Goal: Task Accomplishment & Management: Manage account settings

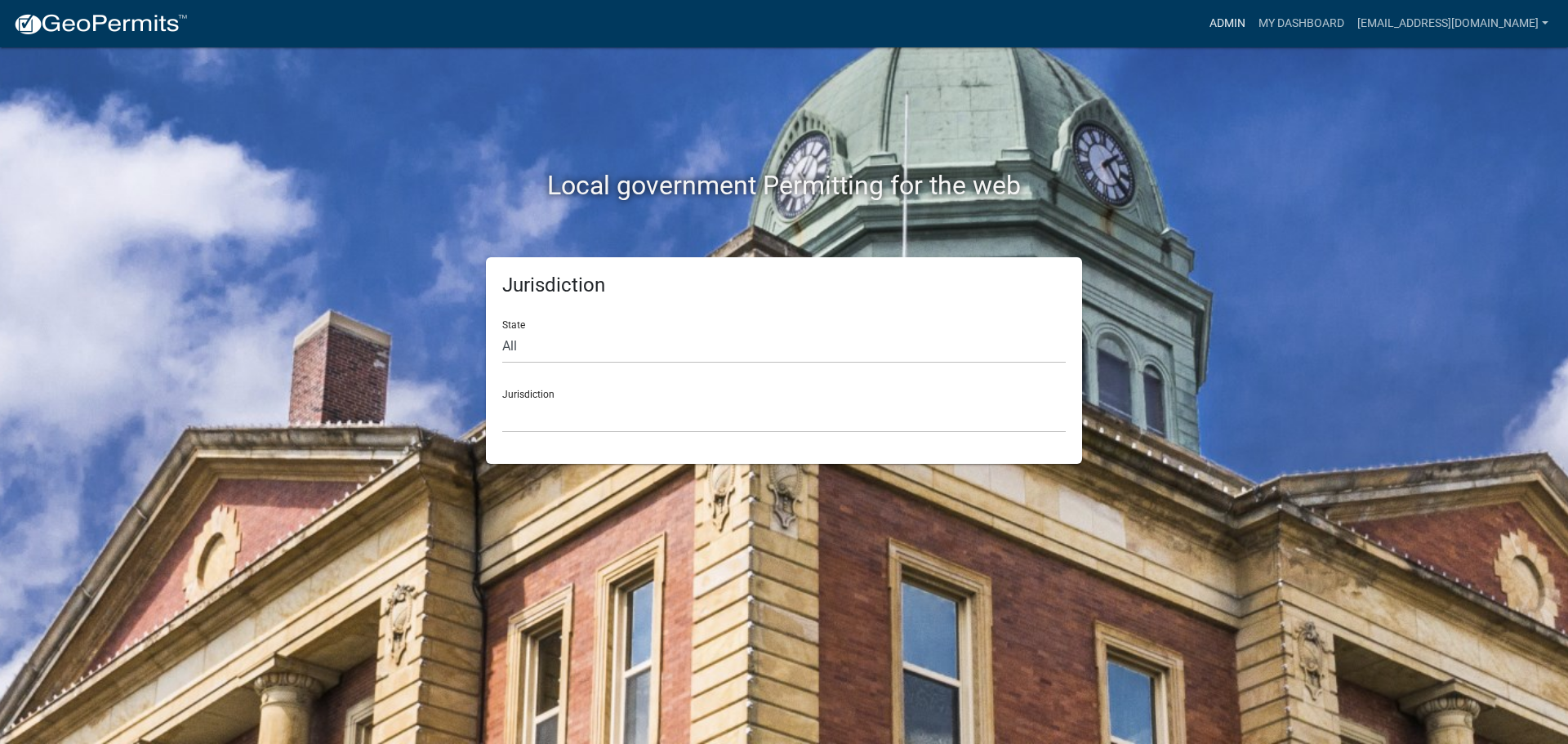
click at [1223, 23] on link "Admin" at bounding box center [1227, 23] width 49 height 31
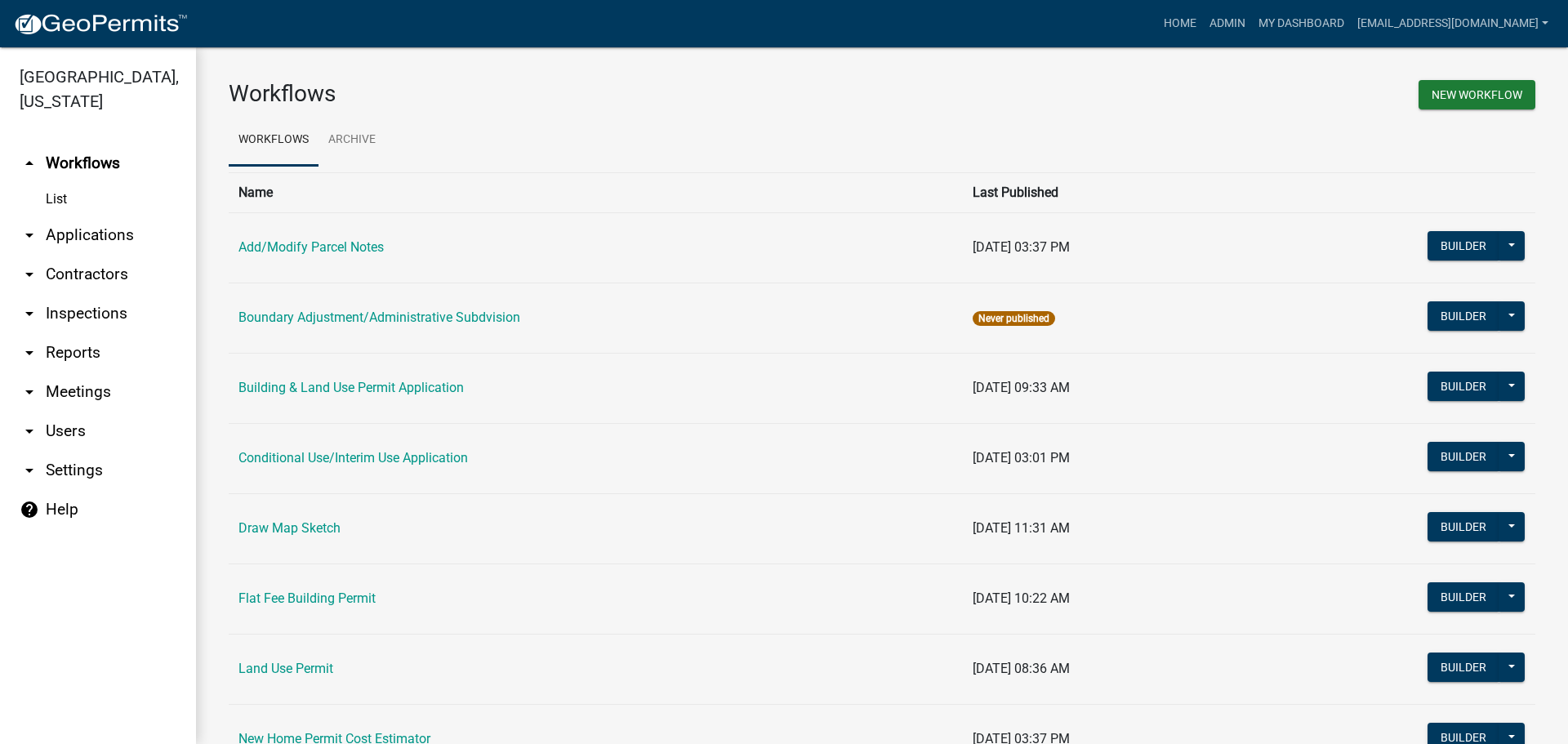
click at [78, 232] on link "arrow_drop_down Applications" at bounding box center [98, 235] width 196 height 39
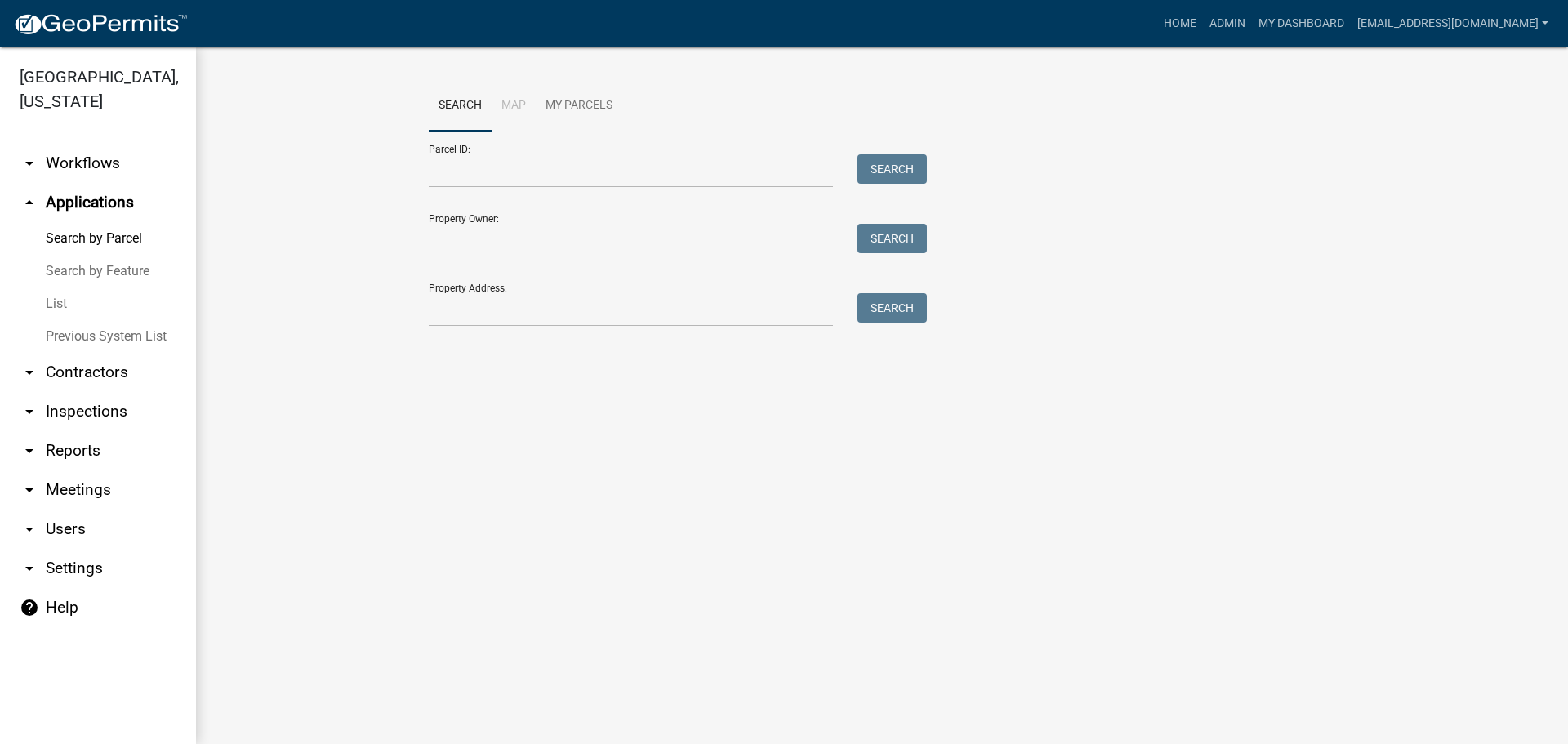
click at [61, 296] on link "List" at bounding box center [98, 304] width 196 height 32
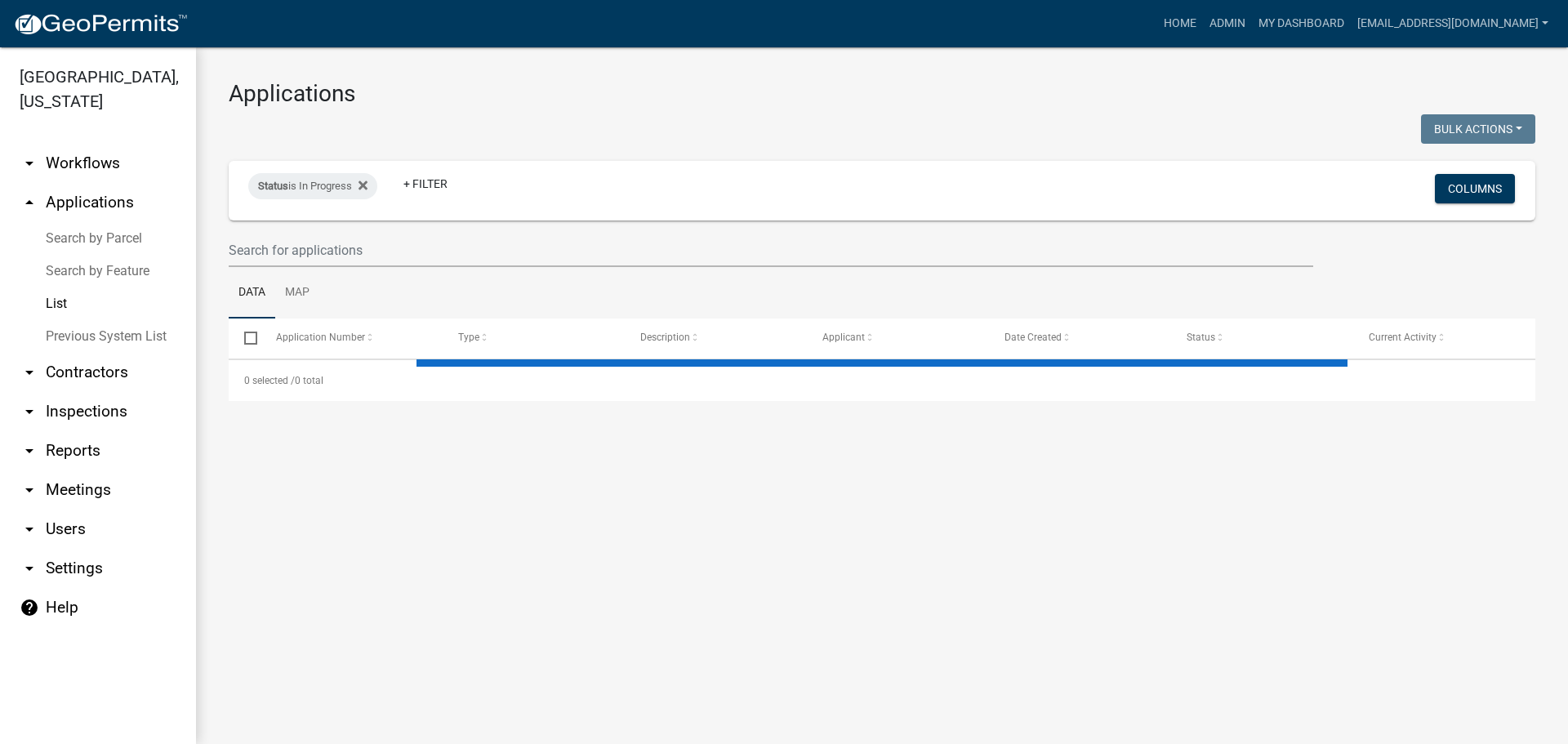
select select "2: 50"
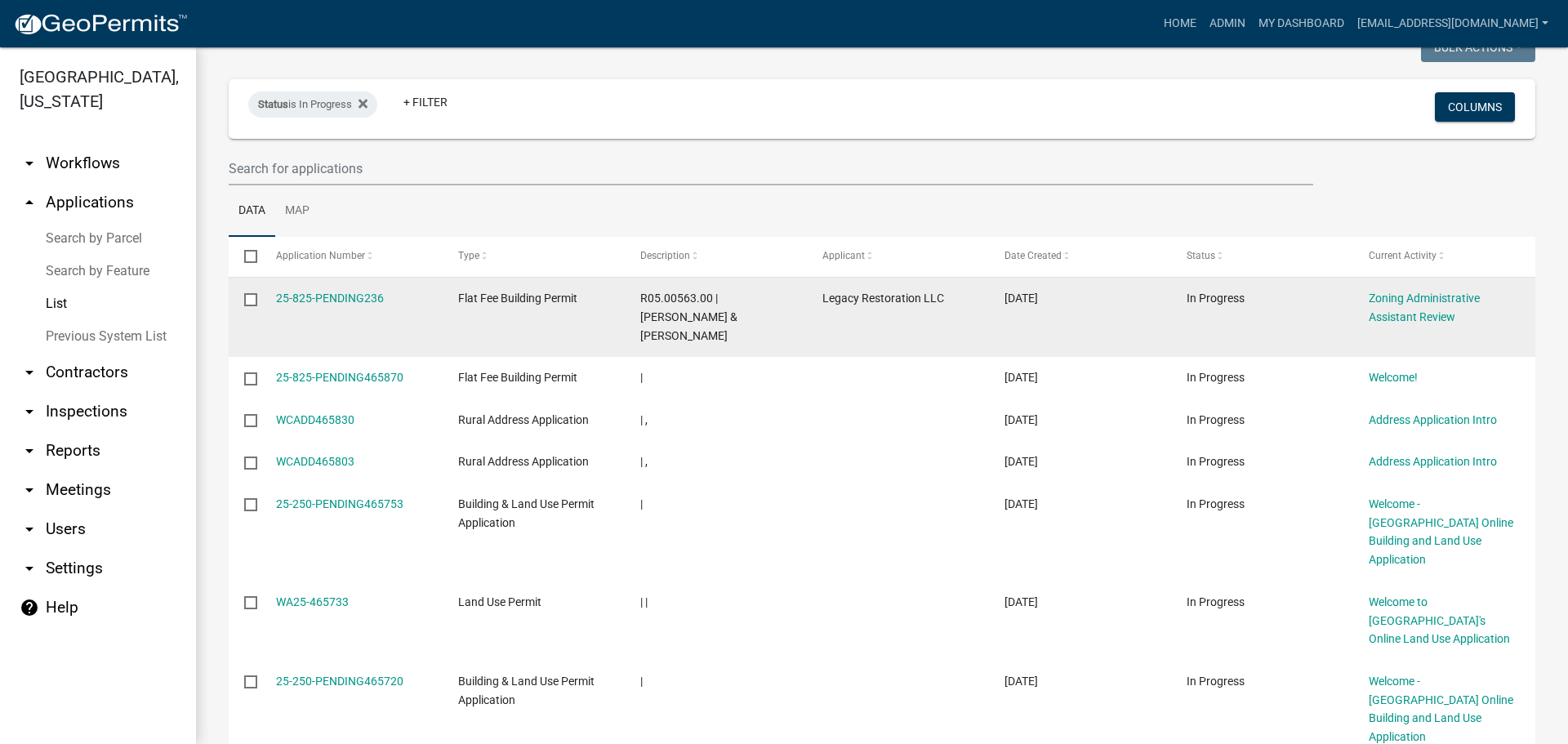
scroll to position [163, 0]
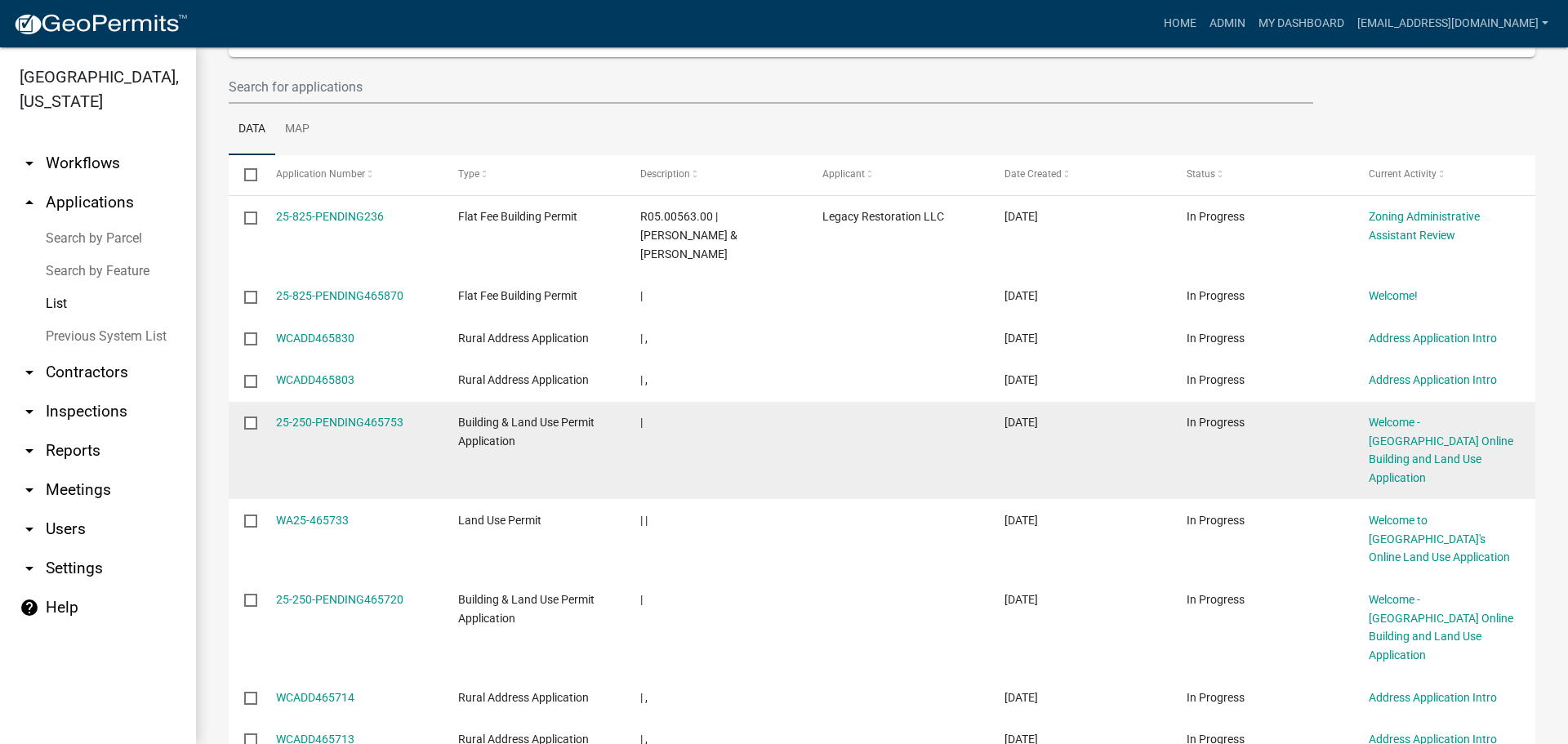
click at [250, 416] on input "checkbox" at bounding box center [250, 422] width 11 height 11
checkbox input "true"
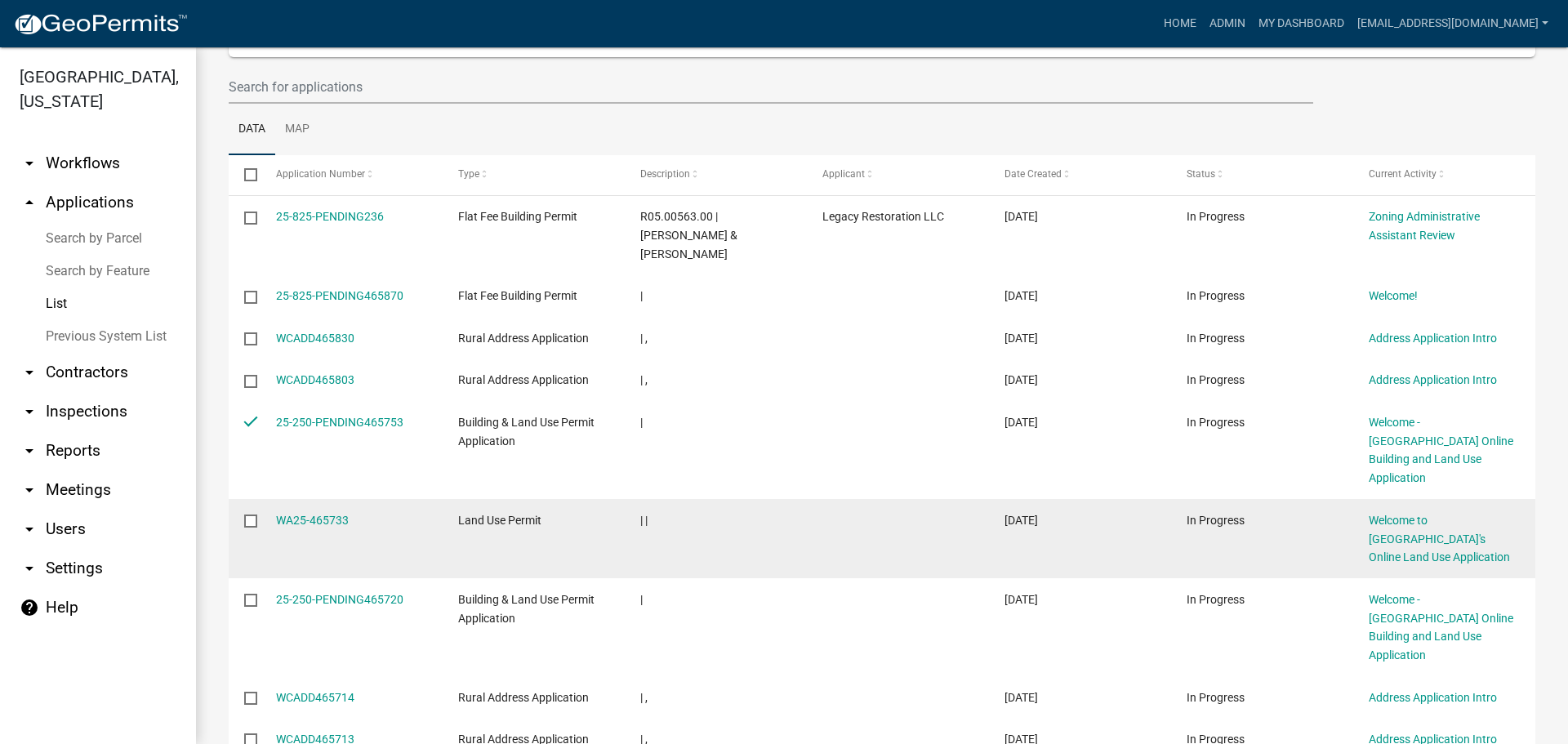
click at [253, 514] on input "checkbox" at bounding box center [250, 519] width 11 height 11
checkbox input "true"
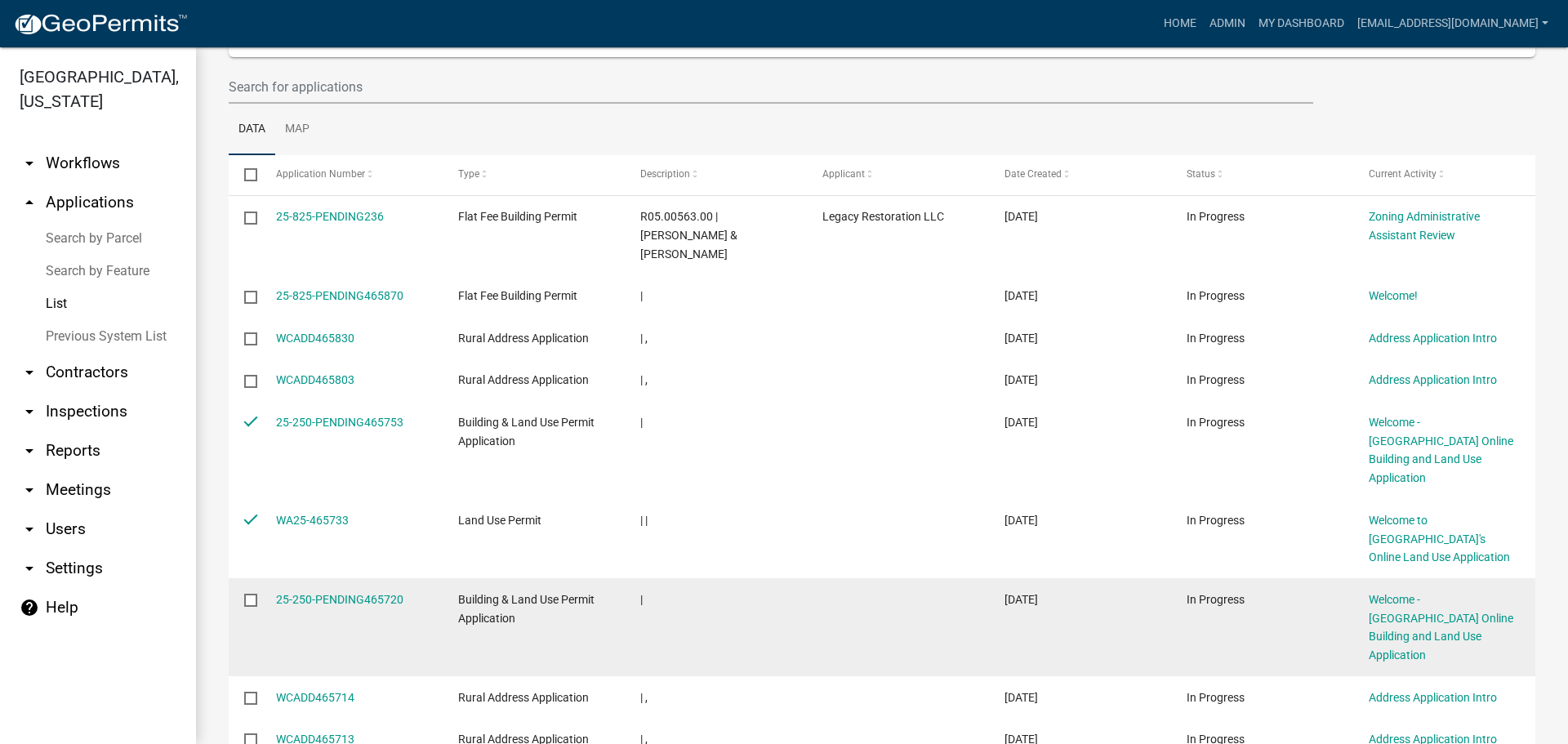
click at [251, 594] on input "checkbox" at bounding box center [250, 599] width 11 height 11
checkbox input "true"
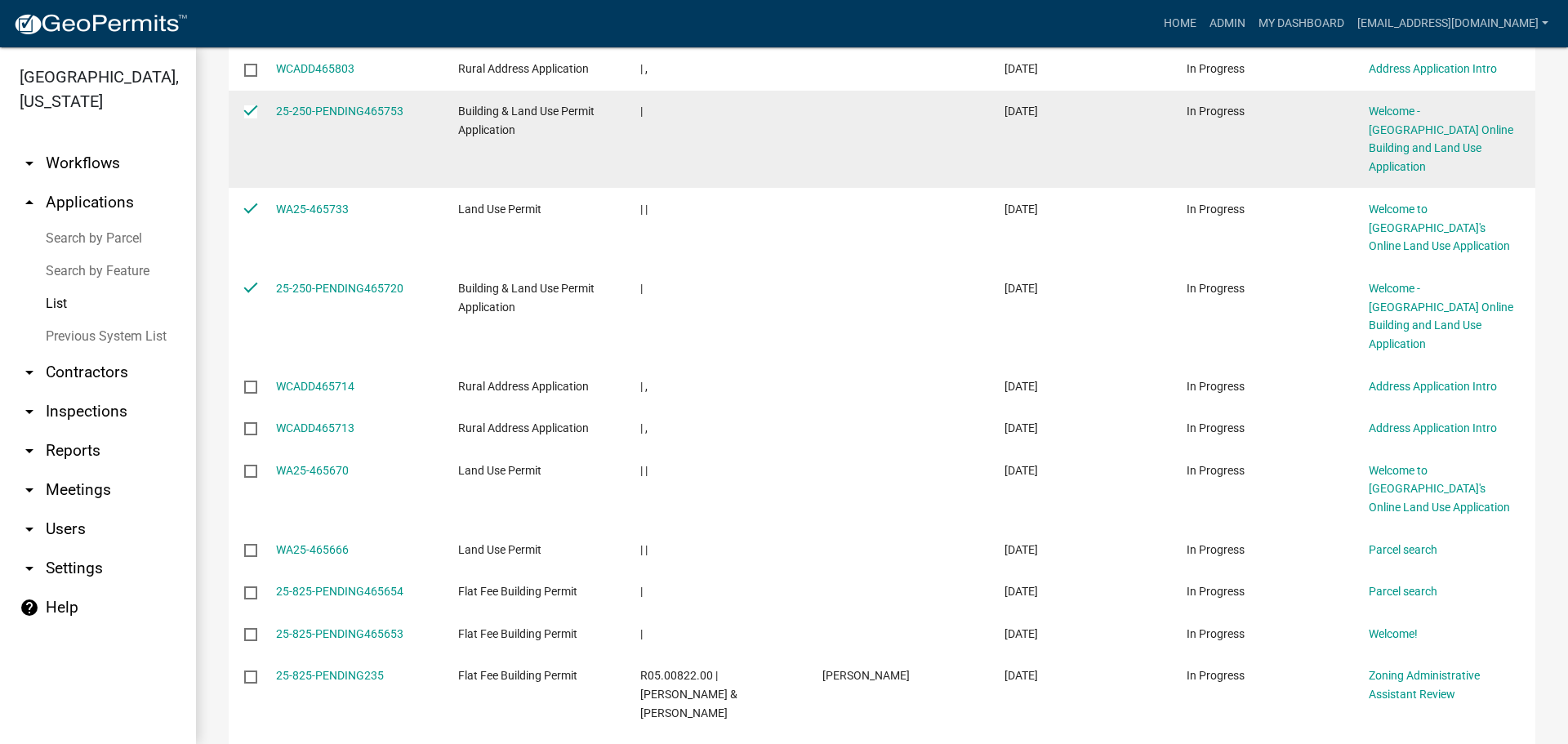
scroll to position [490, 0]
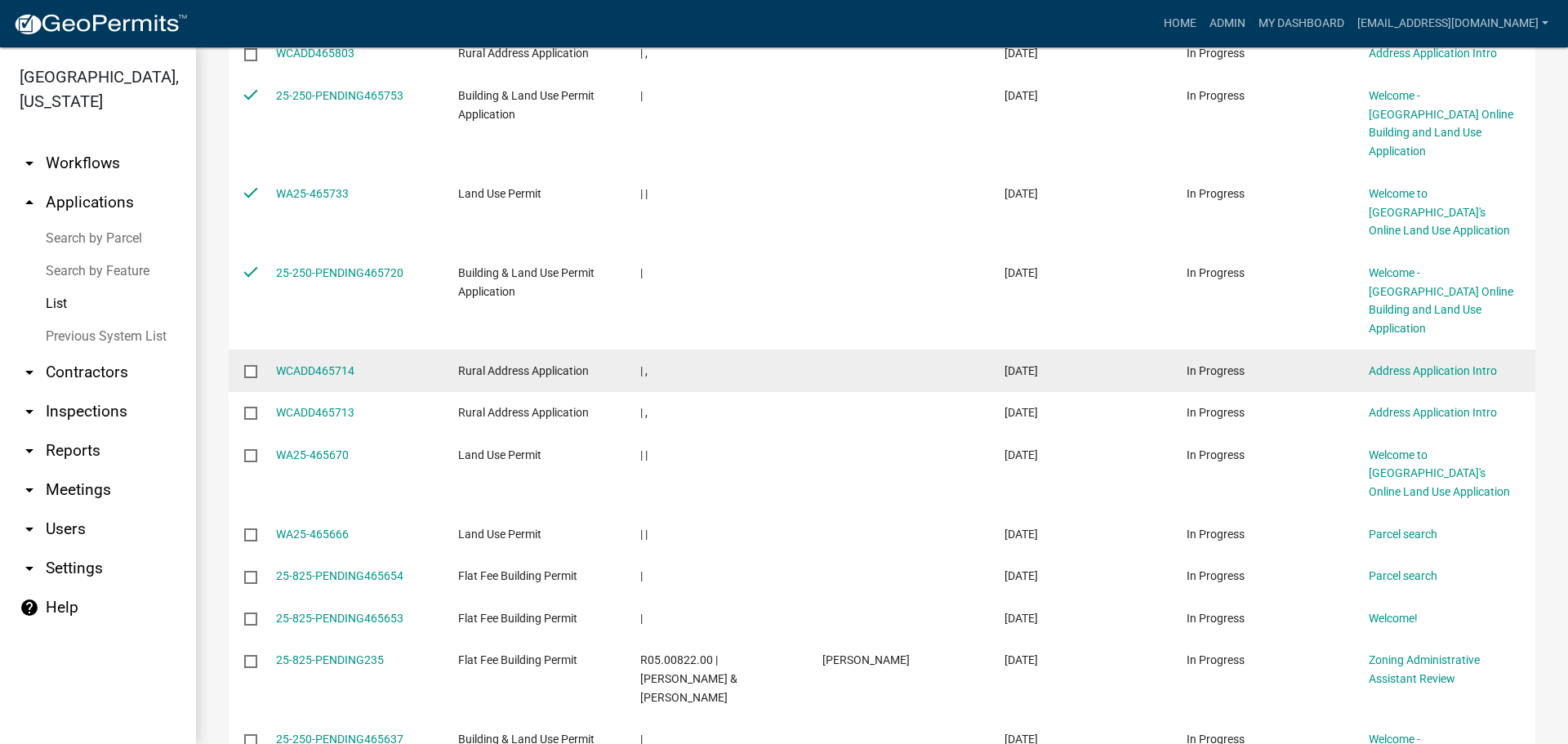
click at [251, 365] on input "checkbox" at bounding box center [250, 371] width 11 height 11
checkbox input "true"
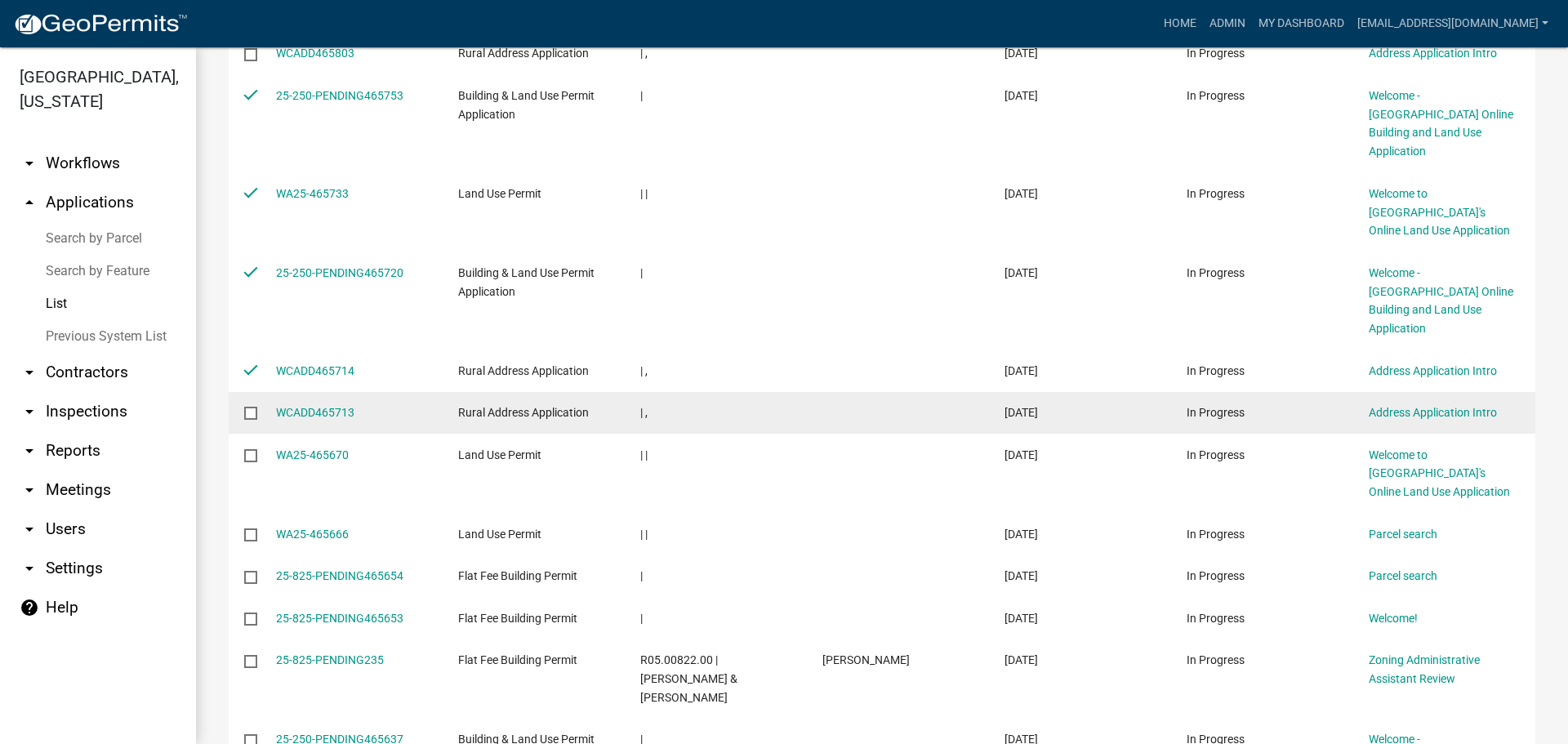
click at [251, 406] on input "checkbox" at bounding box center [250, 412] width 11 height 11
checkbox input "true"
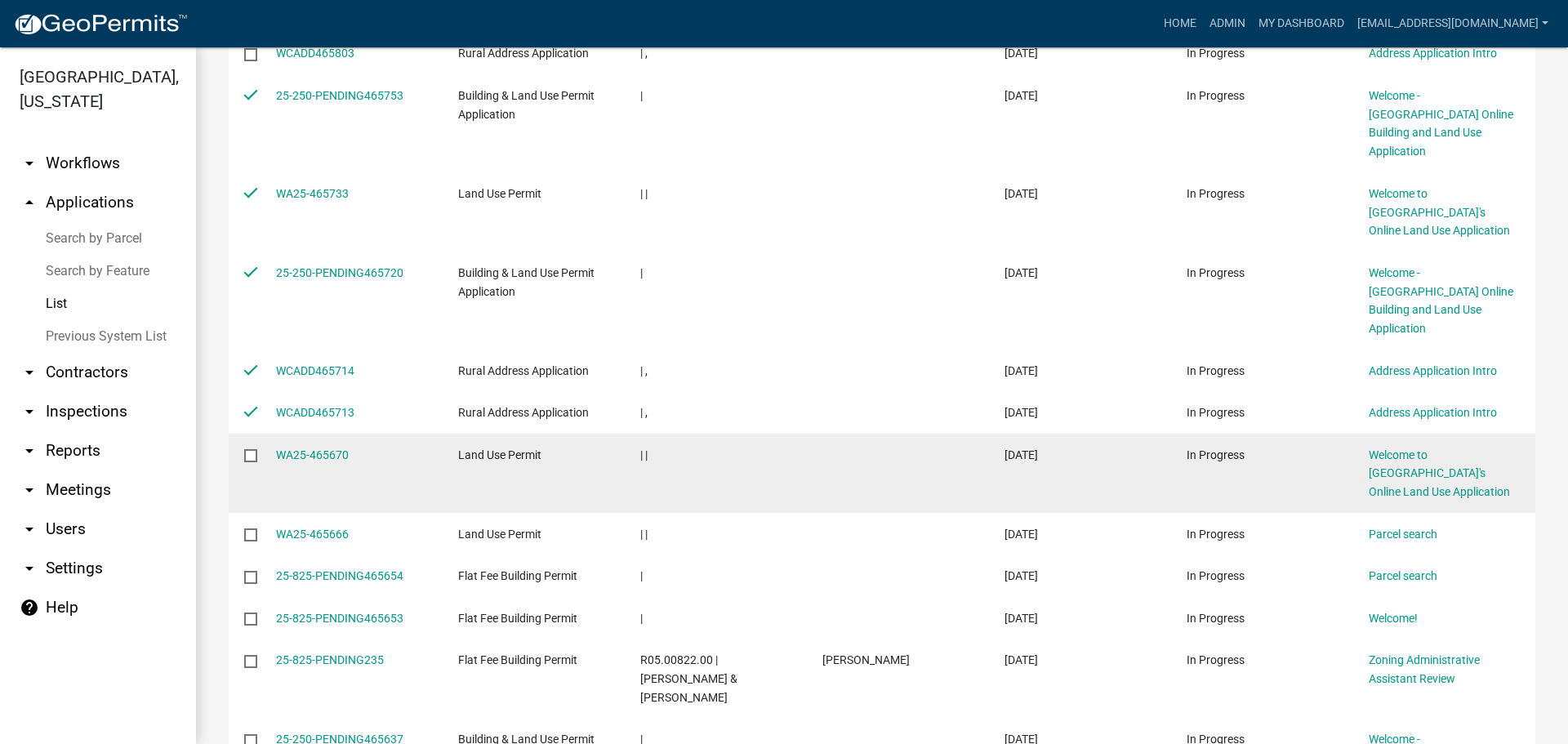
click at [251, 449] on input "checkbox" at bounding box center [250, 455] width 11 height 11
checkbox input "true"
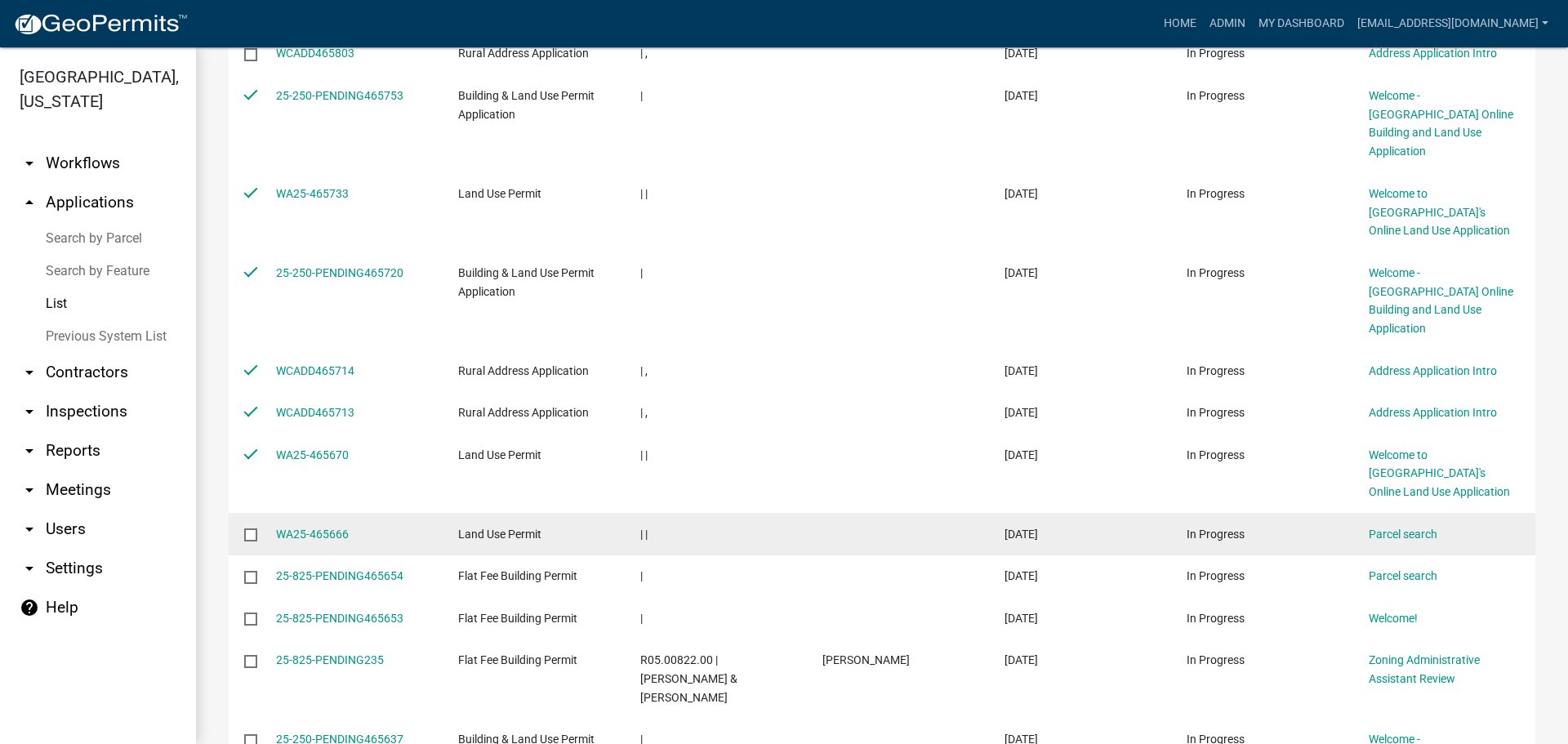
click at [251, 528] on input "checkbox" at bounding box center [250, 534] width 11 height 11
checkbox input "true"
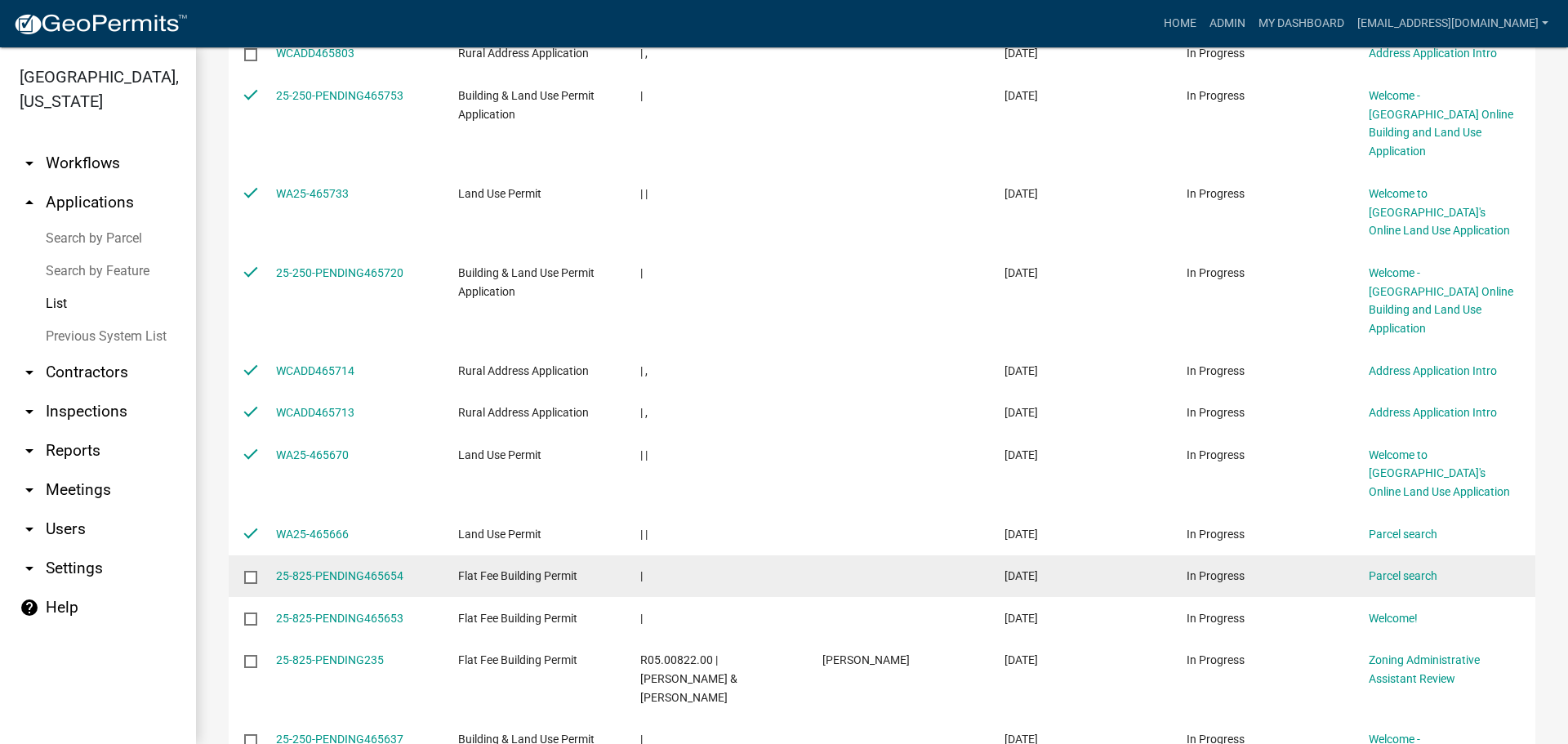
click at [251, 570] on input "checkbox" at bounding box center [250, 576] width 11 height 11
checkbox input "true"
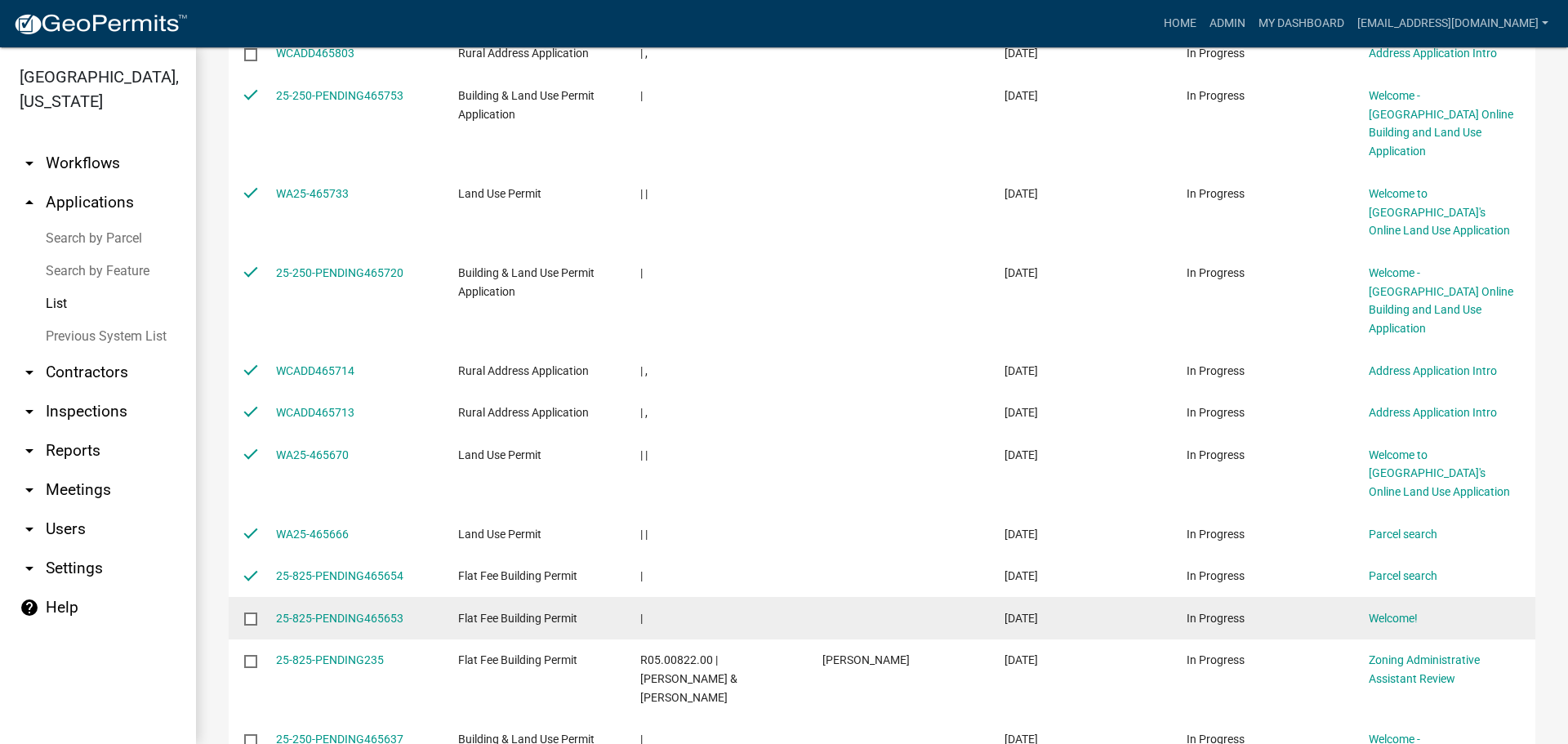
click at [246, 612] on input "checkbox" at bounding box center [250, 618] width 11 height 11
checkbox input "true"
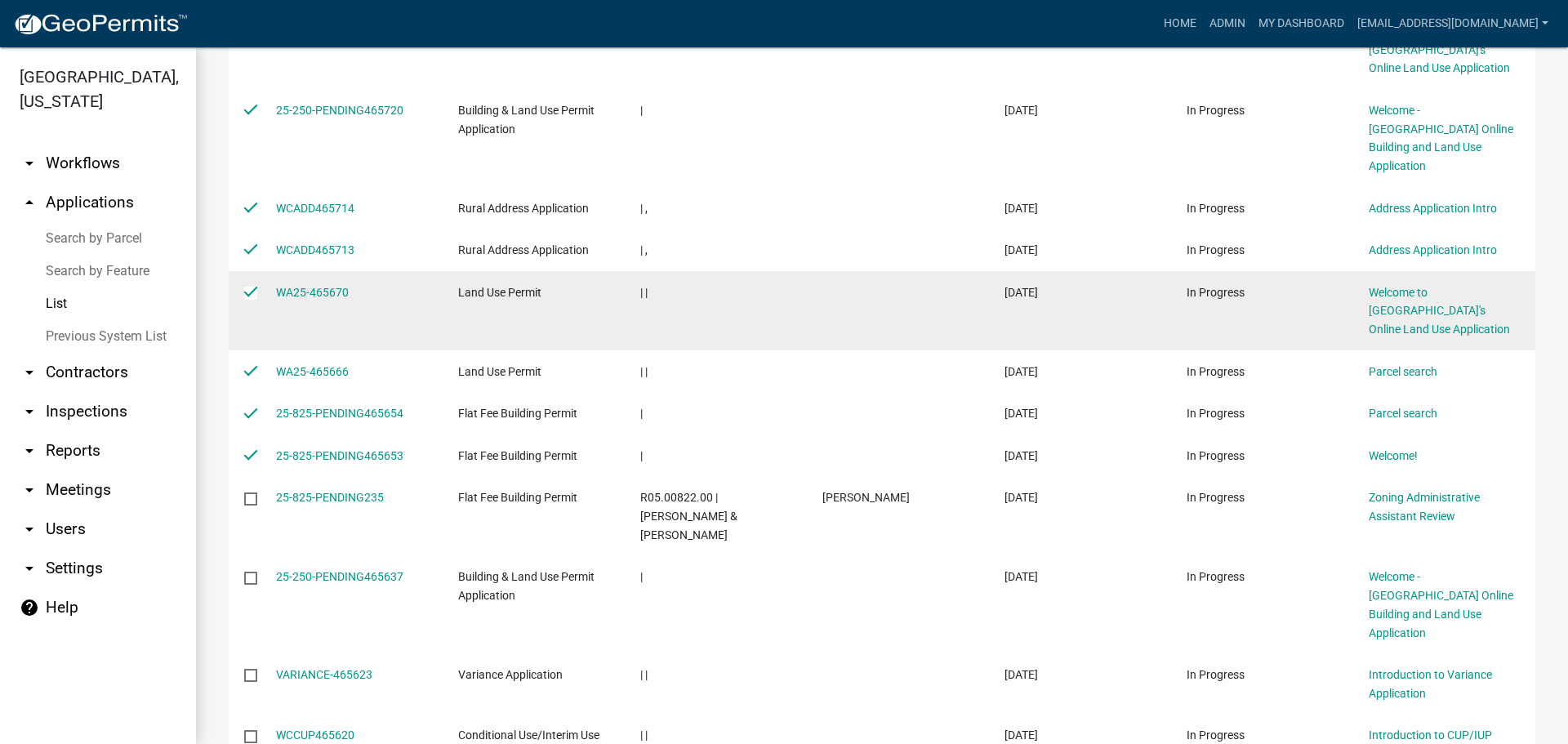
scroll to position [817, 0]
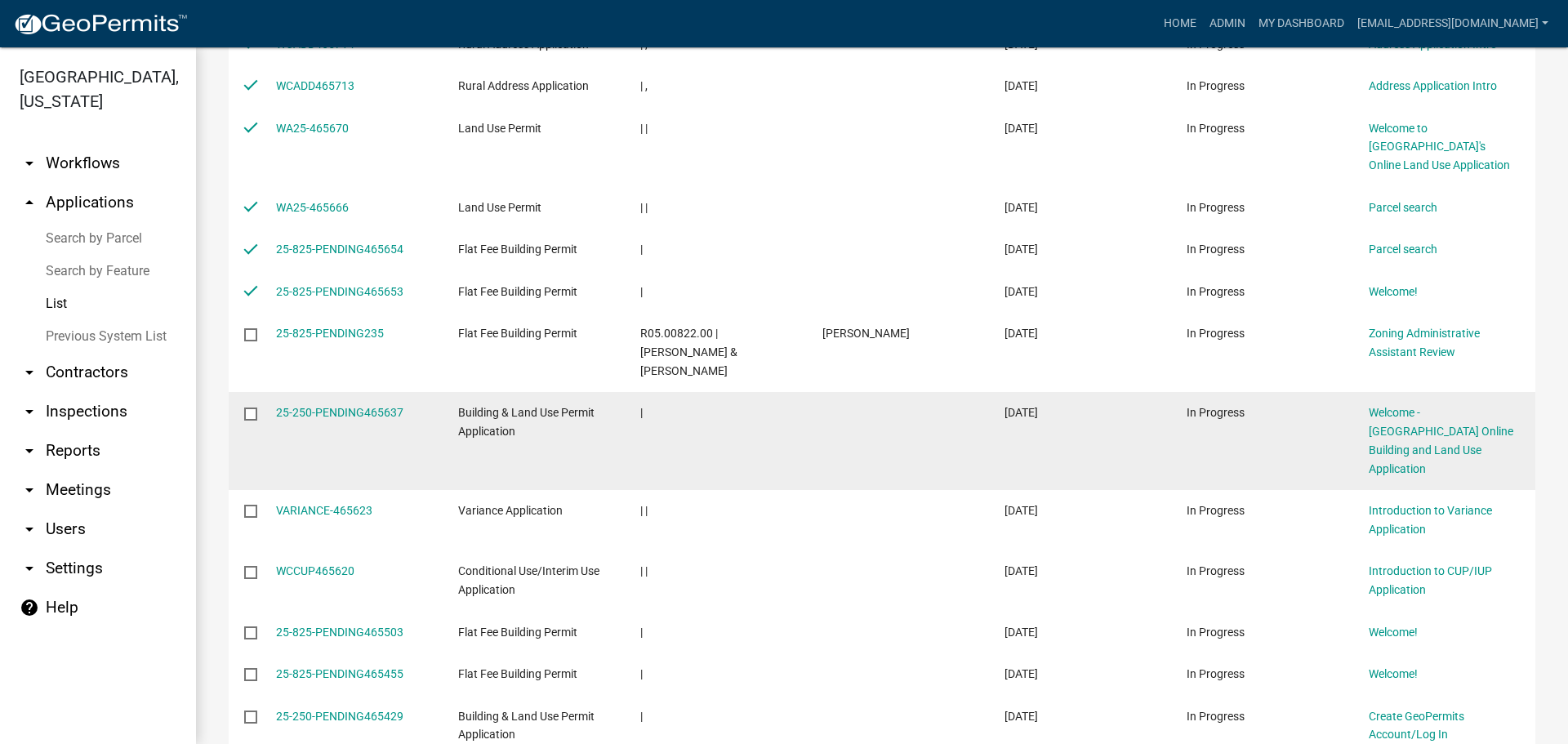
click at [253, 407] on input "checkbox" at bounding box center [250, 413] width 11 height 11
checkbox input "true"
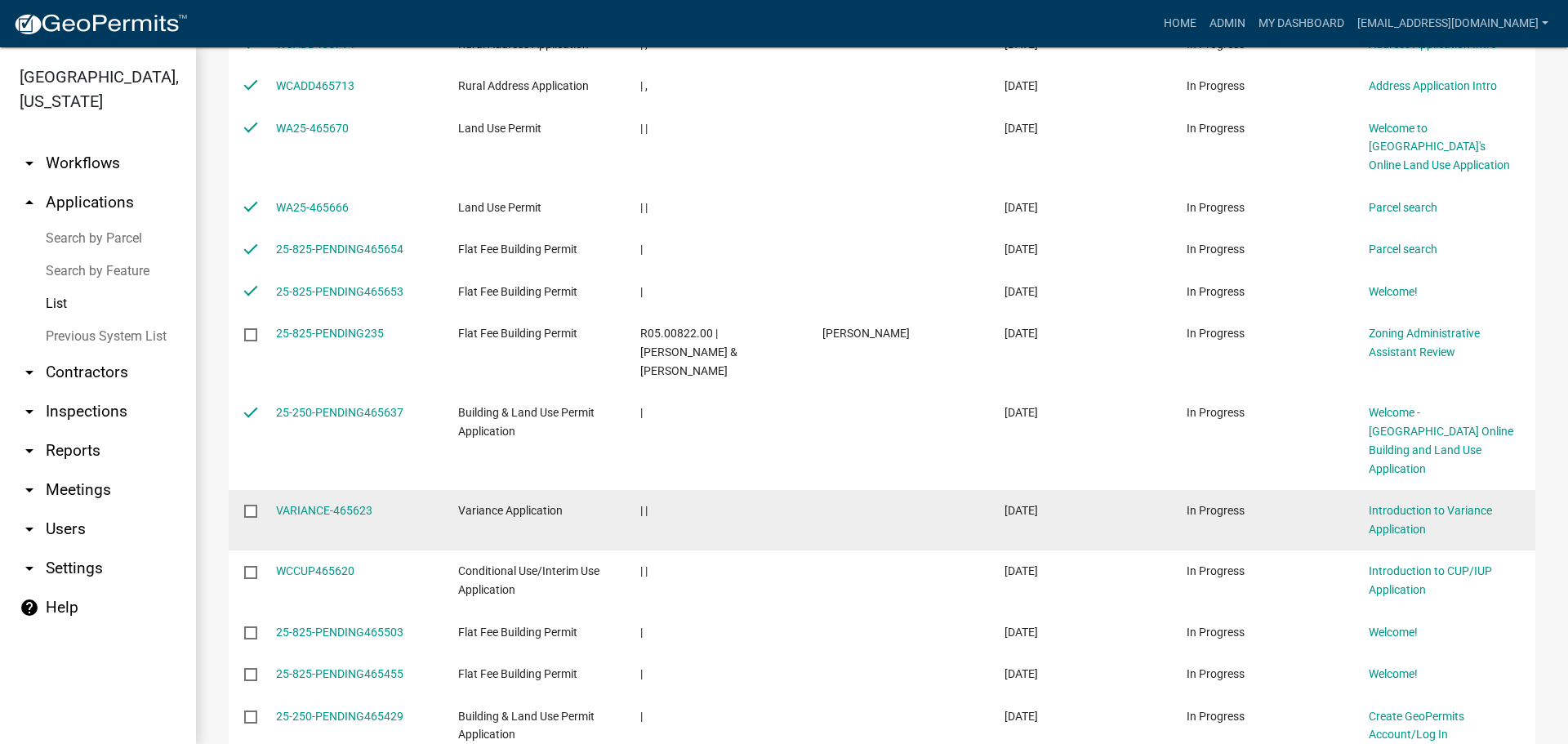
click at [251, 505] on input "checkbox" at bounding box center [250, 510] width 11 height 11
checkbox input "true"
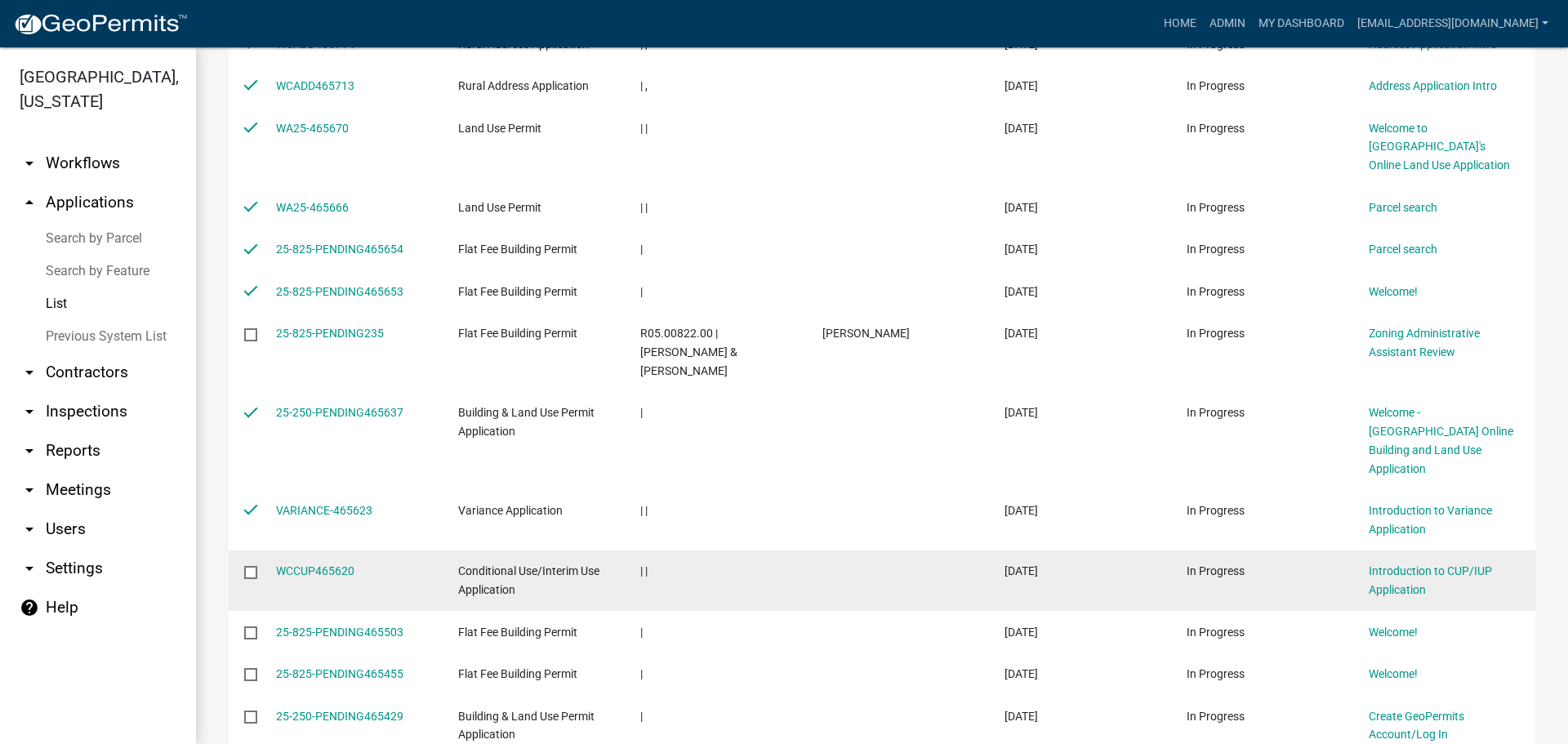
click at [252, 566] on input "checkbox" at bounding box center [250, 571] width 11 height 11
checkbox input "true"
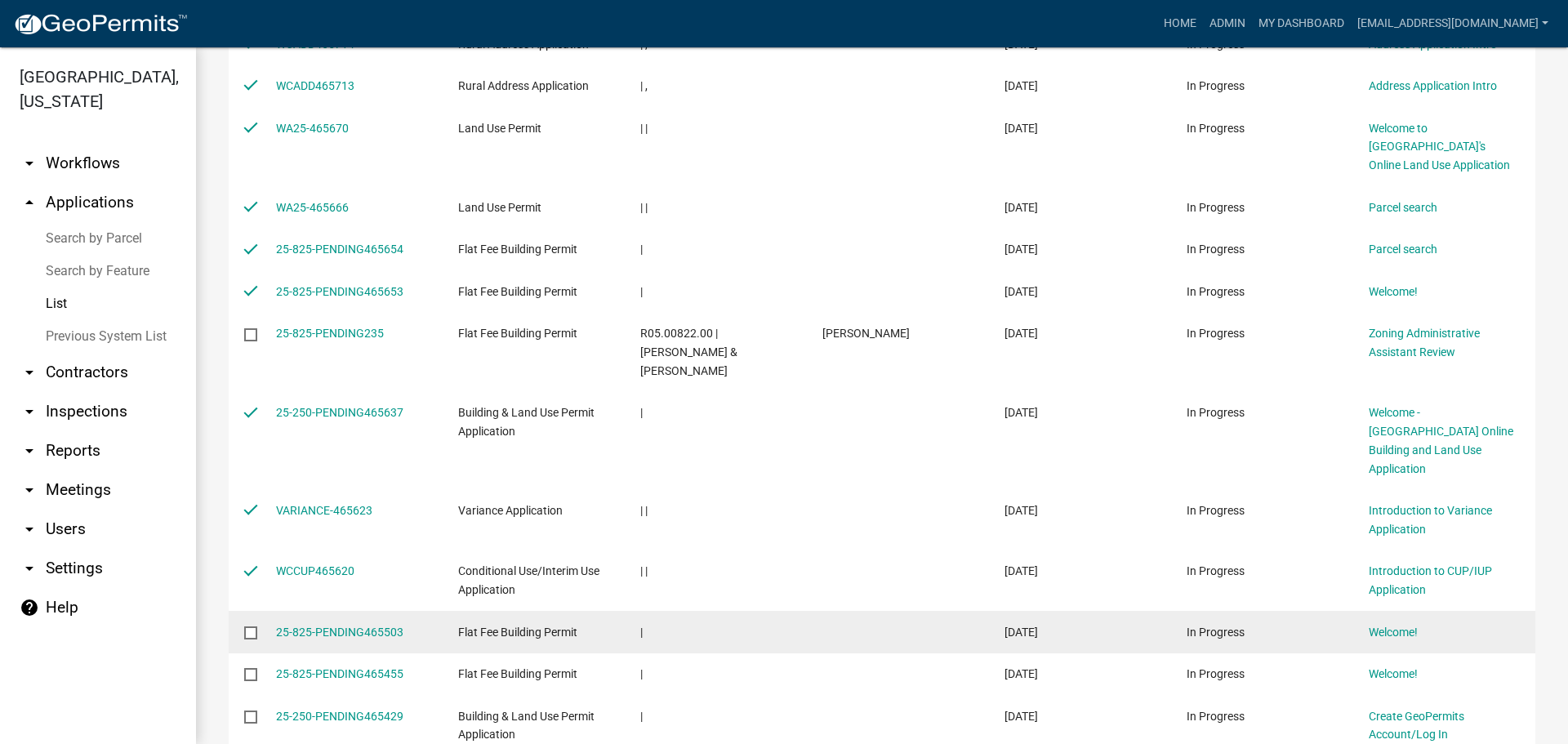
click at [245, 626] on input "checkbox" at bounding box center [250, 631] width 11 height 11
checkbox input "true"
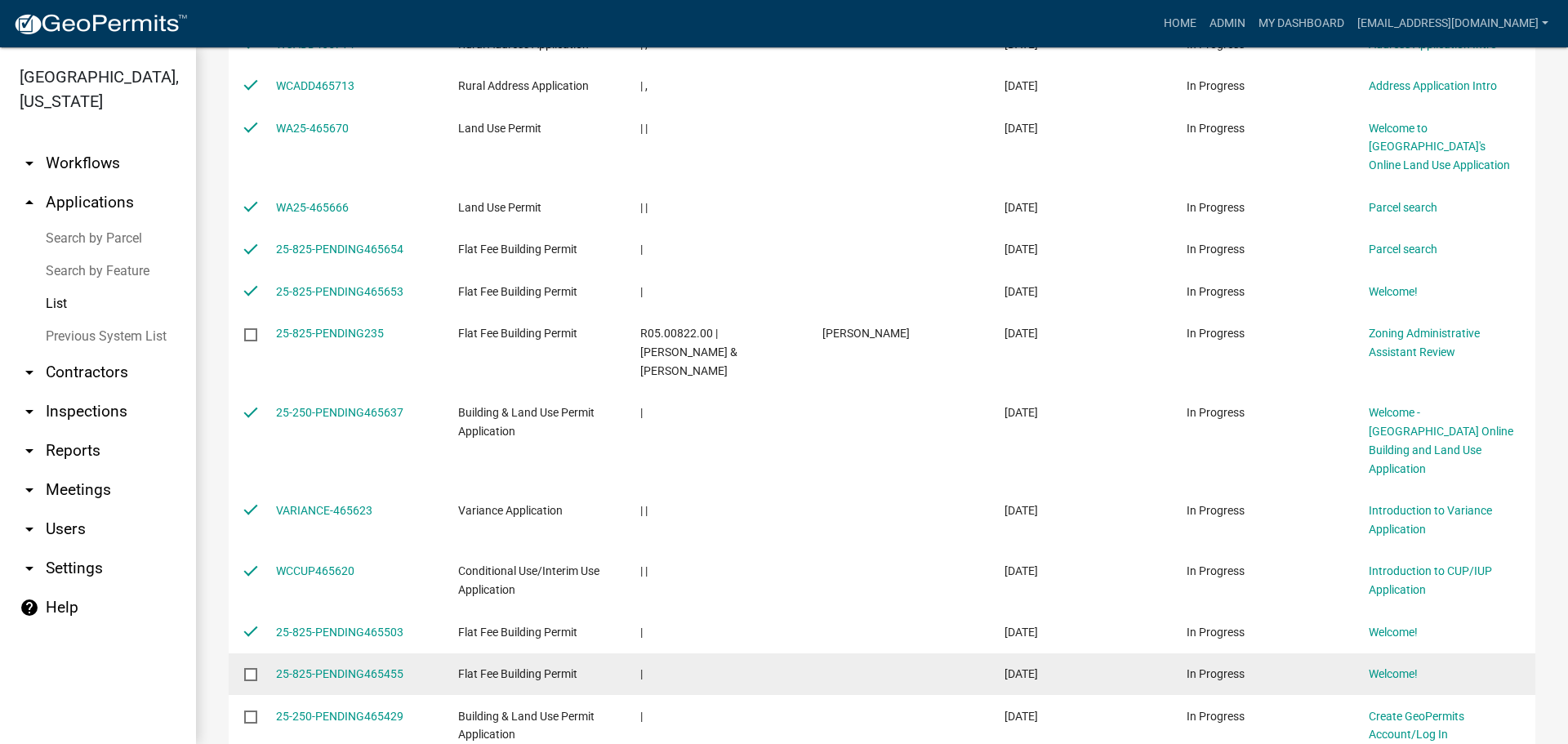
click at [245, 668] on input "checkbox" at bounding box center [250, 673] width 11 height 11
checkbox input "true"
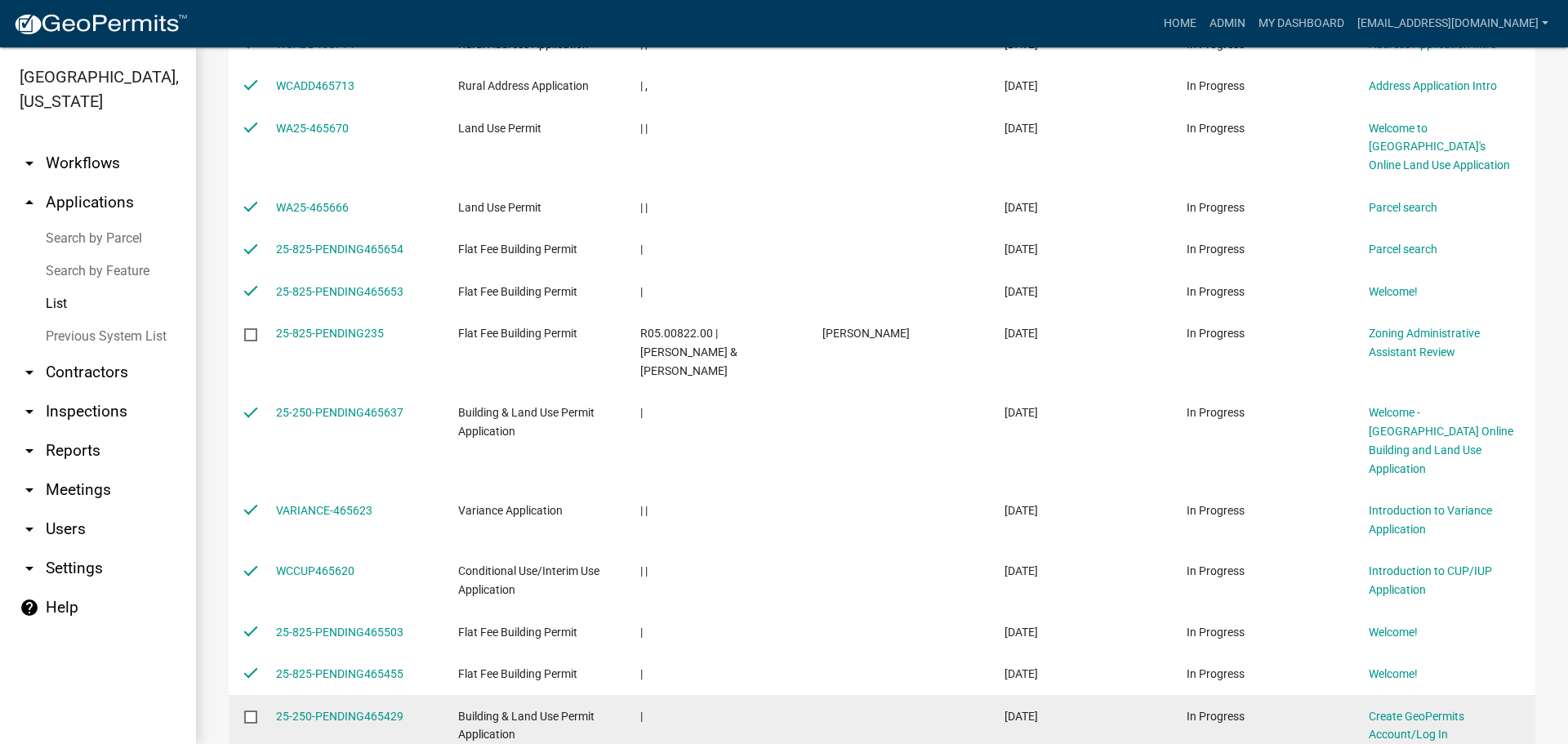
click at [244, 695] on datatable-body-cell at bounding box center [244, 724] width 31 height 60
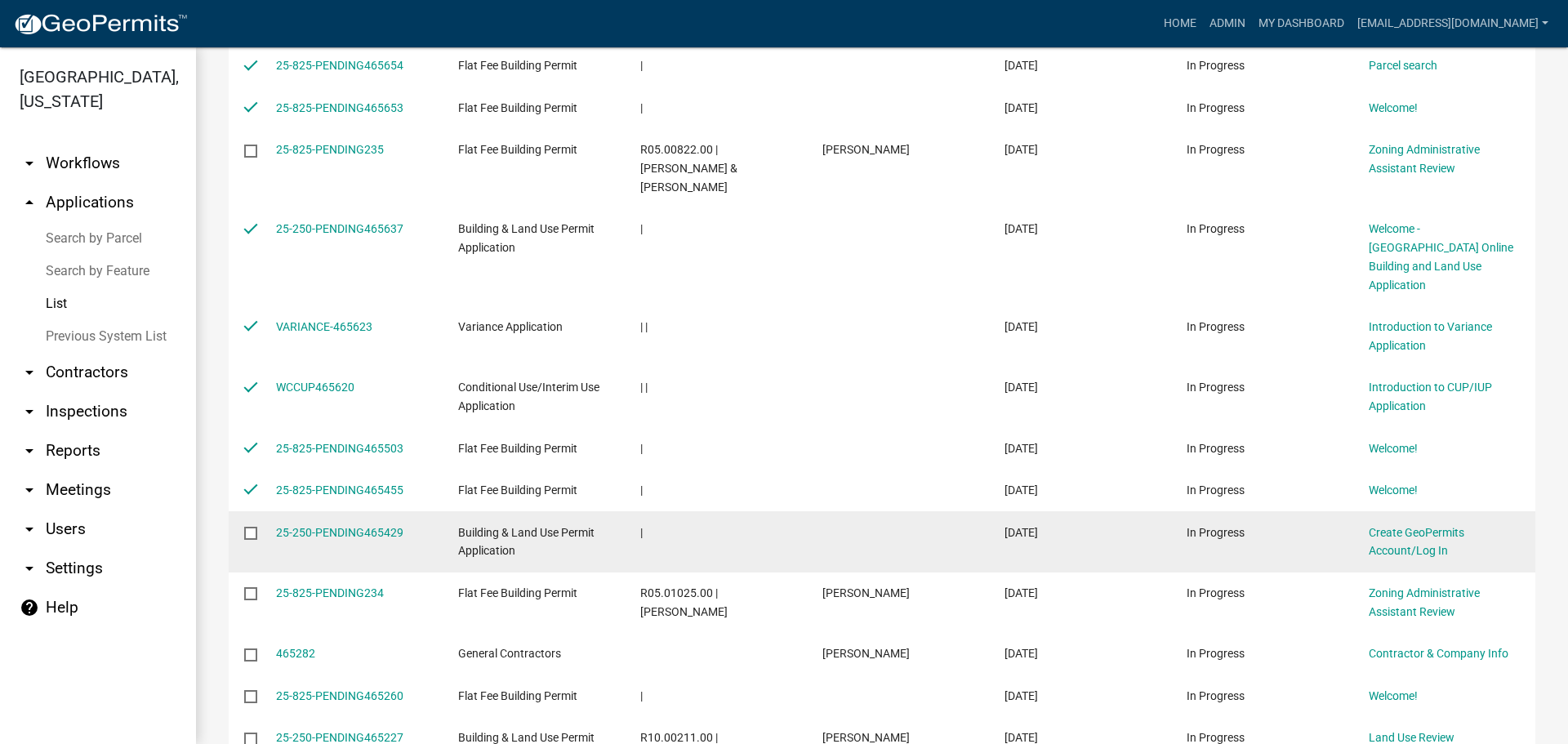
scroll to position [1061, 0]
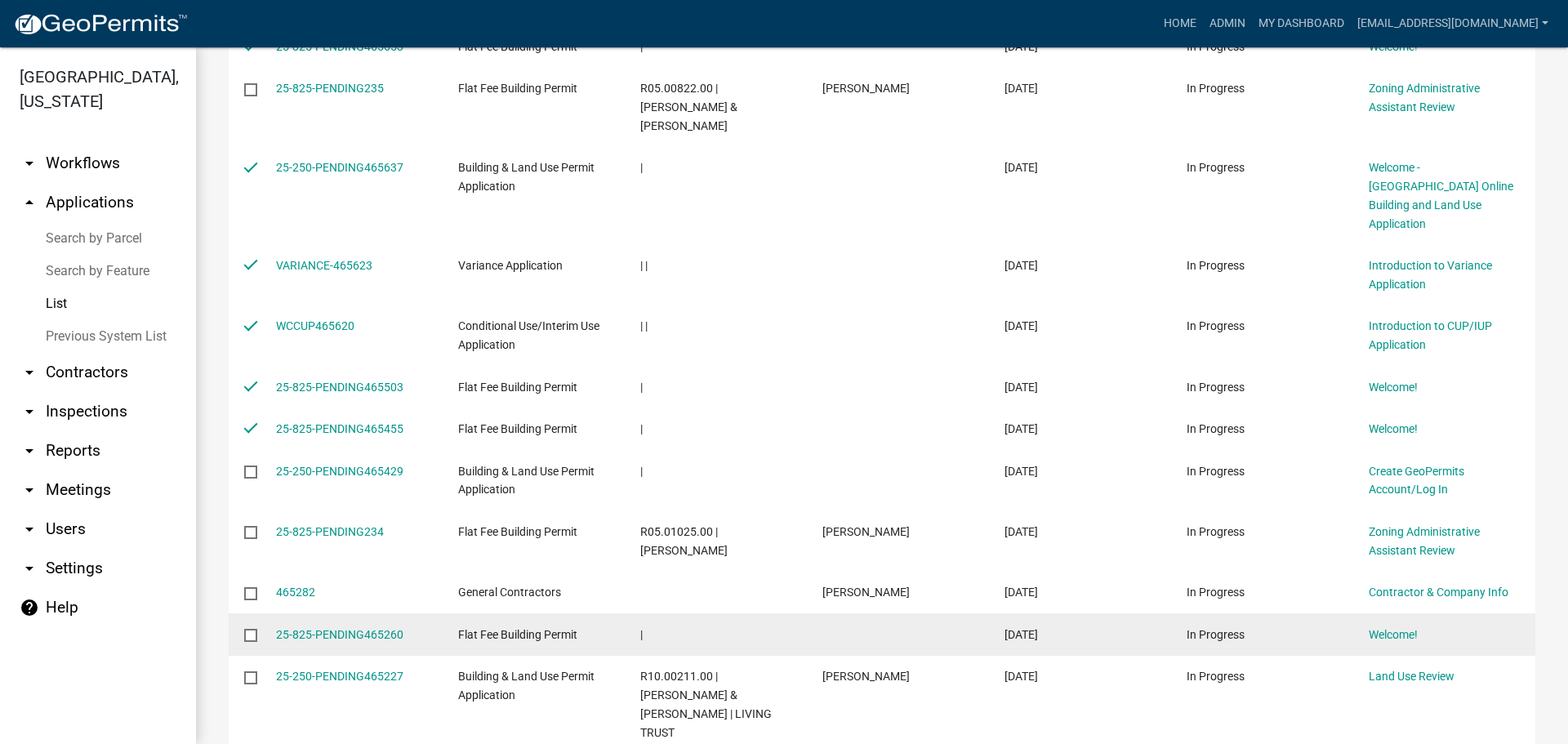
click at [247, 629] on input "checkbox" at bounding box center [250, 634] width 11 height 11
checkbox input "true"
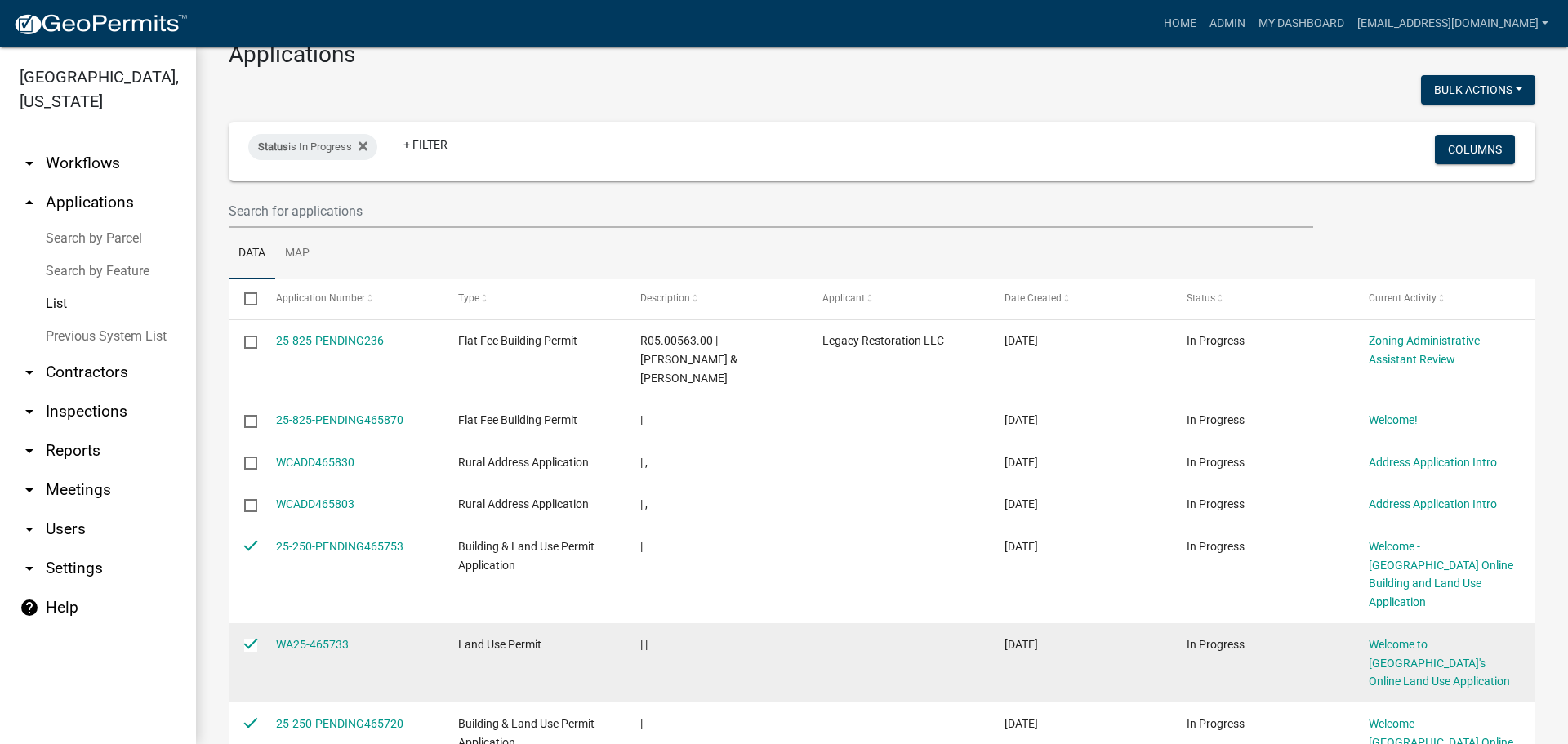
scroll to position [0, 0]
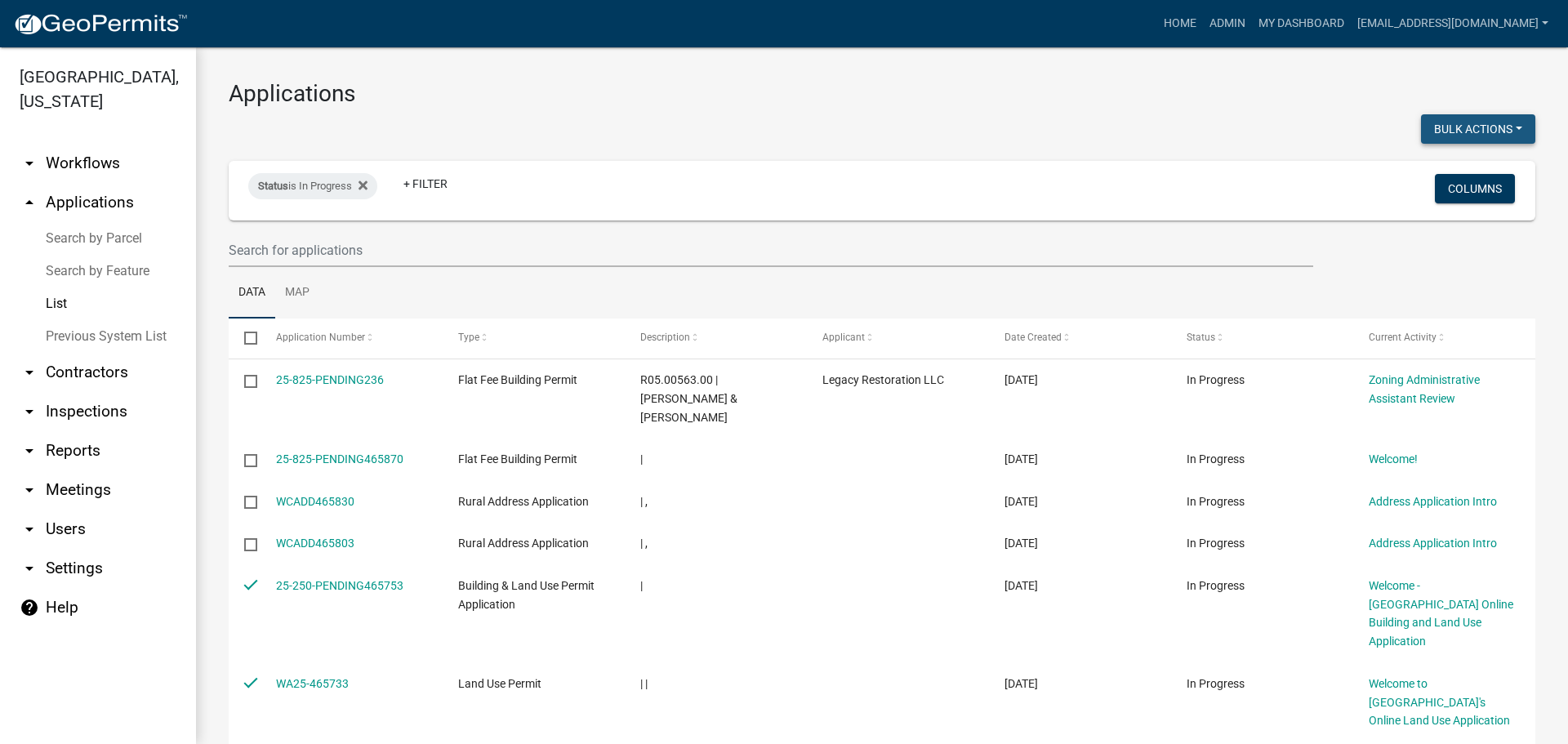
click at [1456, 126] on button "Bulk Actions" at bounding box center [1478, 129] width 115 height 30
click at [1419, 295] on button "Withdraw" at bounding box center [1469, 289] width 131 height 39
checkbox input "false"
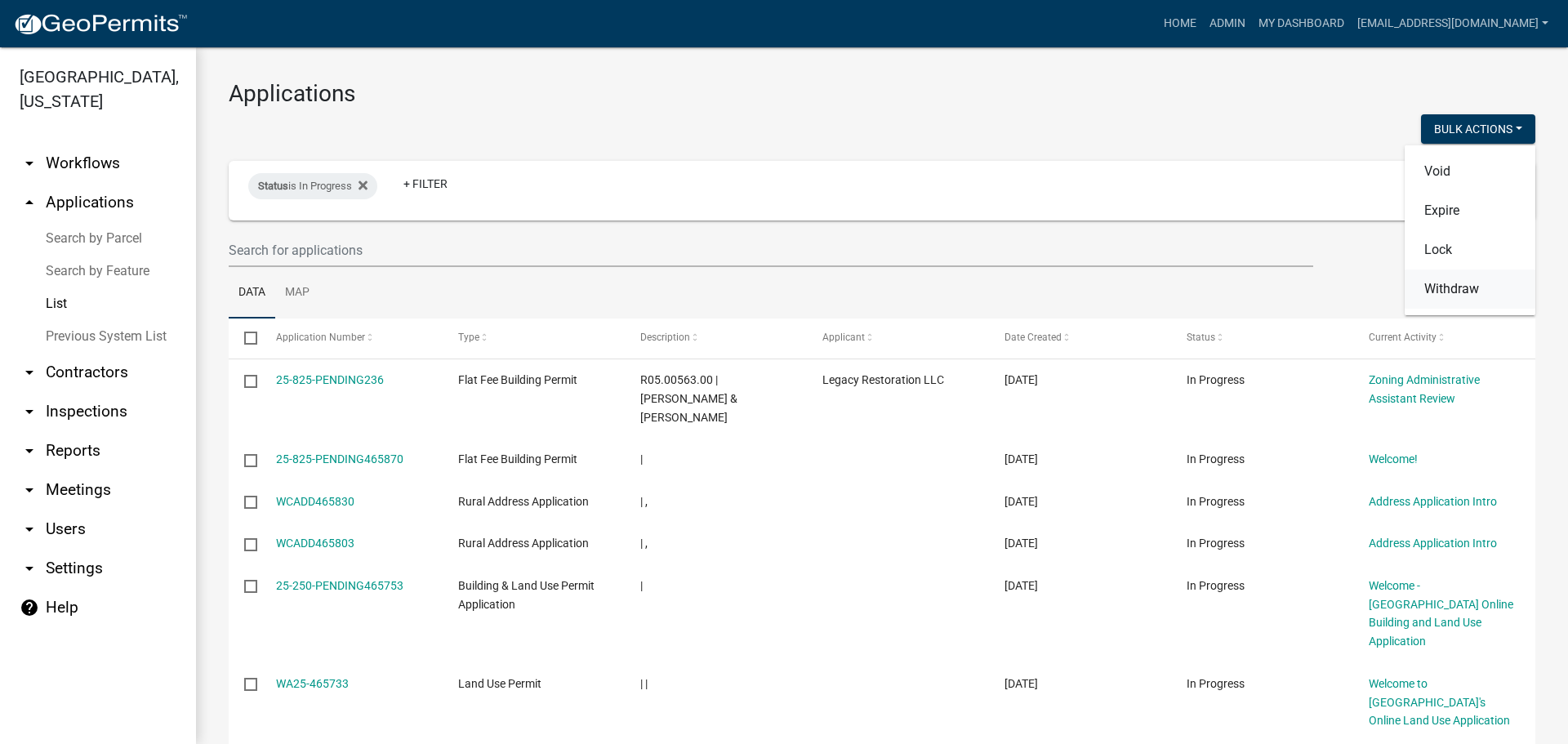
checkbox input "false"
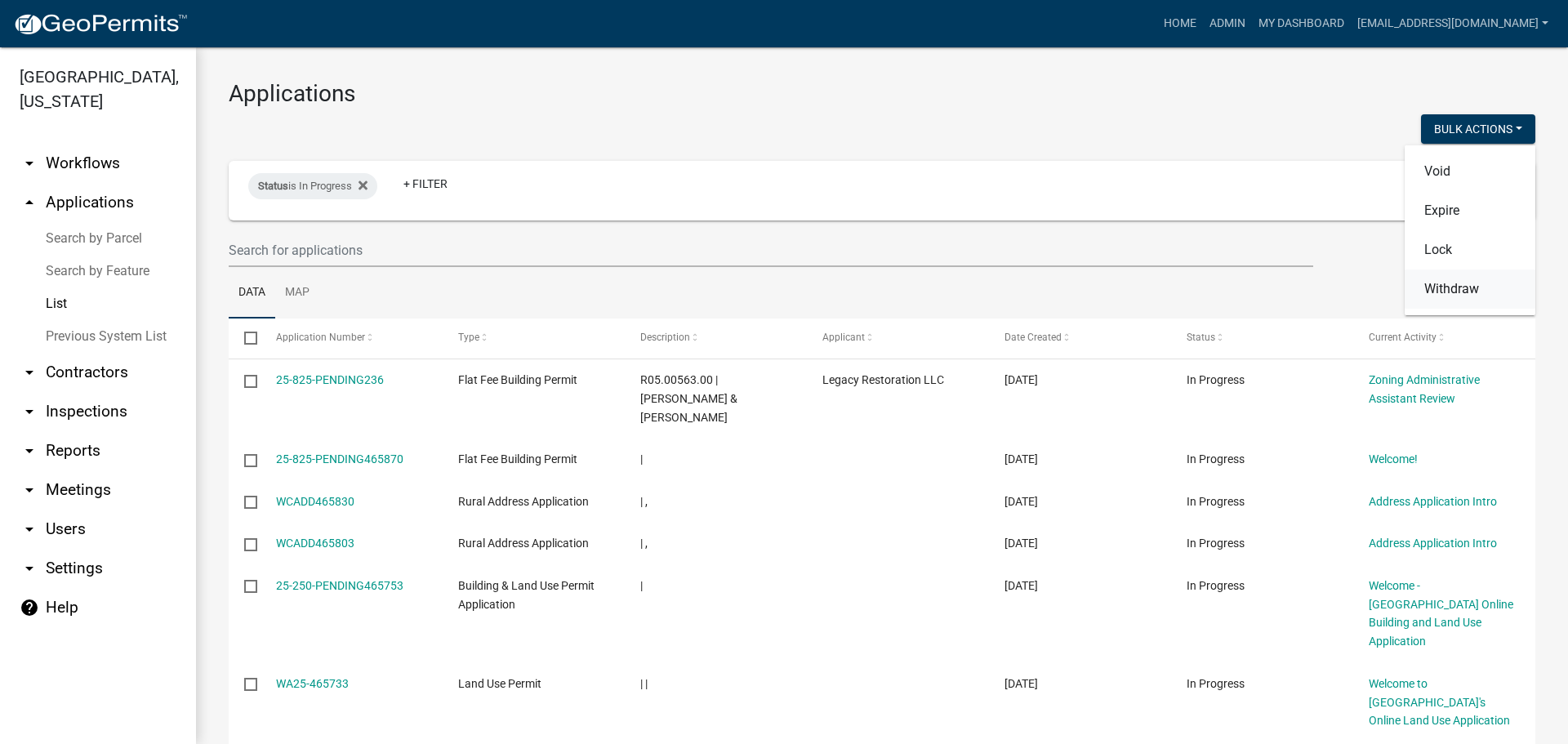
checkbox input "false"
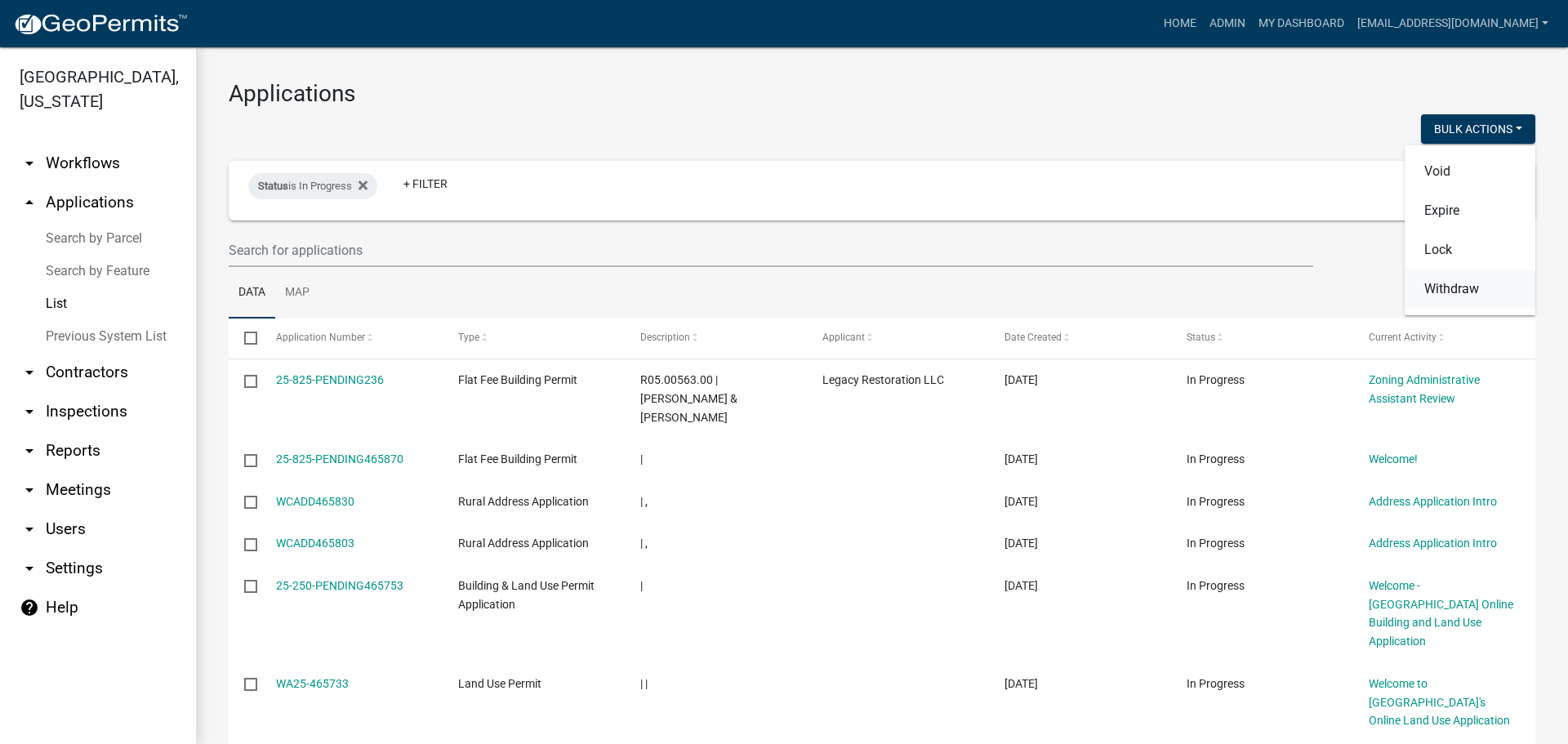
checkbox input "false"
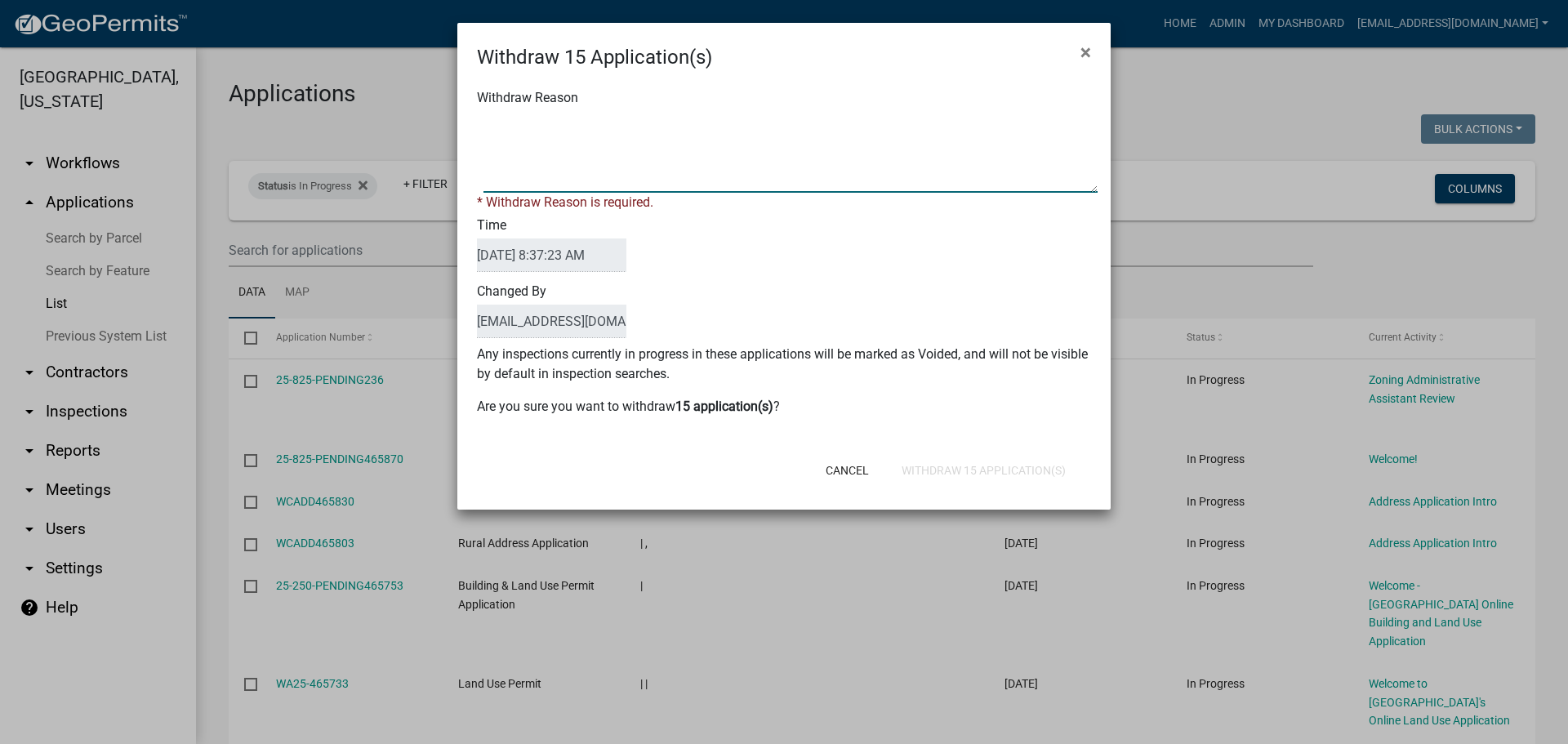
click at [558, 134] on textarea "Withdraw Reason" at bounding box center [791, 151] width 614 height 81
type textarea "Application Abandoned"
click at [839, 317] on div "Changed By [EMAIL_ADDRESS][DOMAIN_NAME]" at bounding box center [784, 312] width 638 height 66
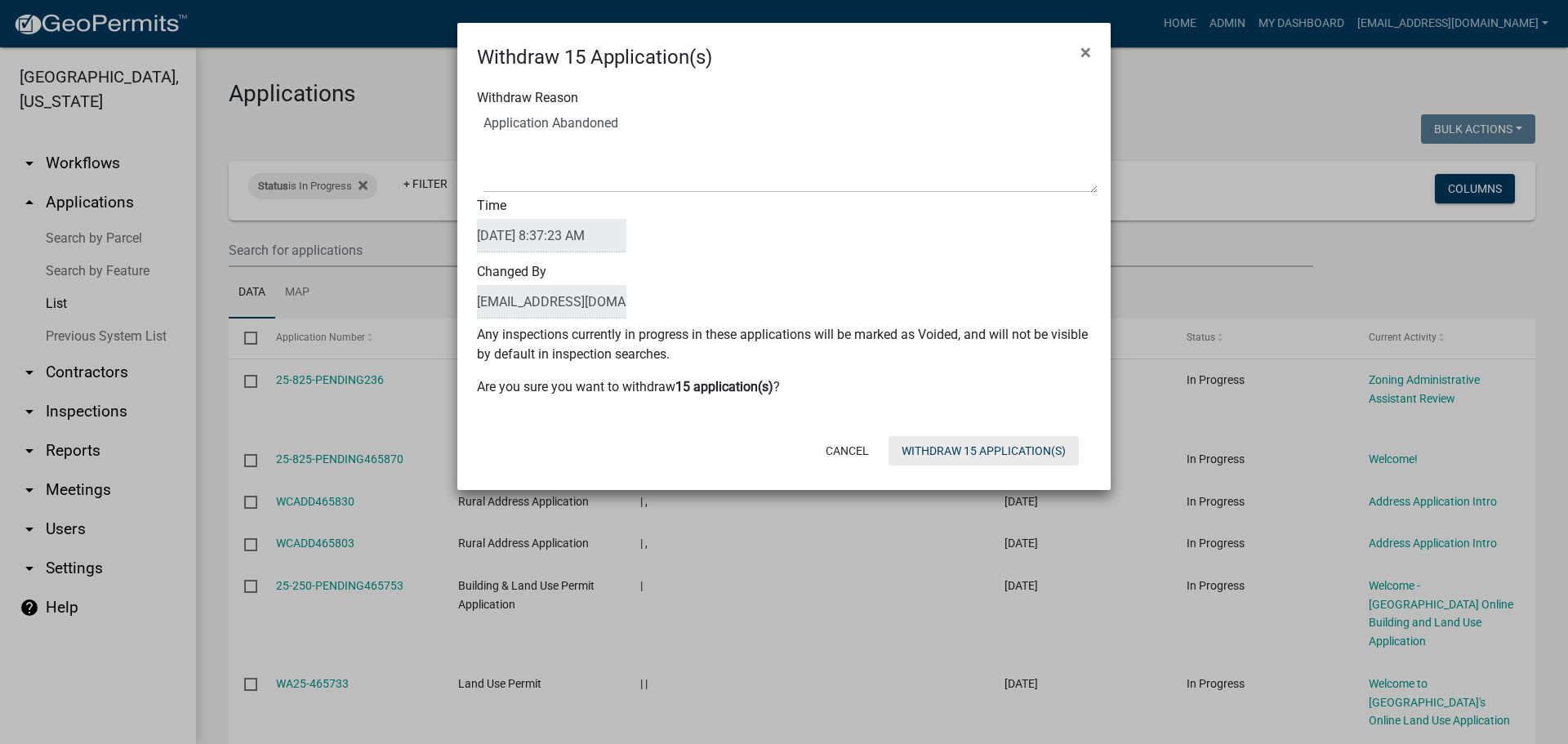
click at [954, 453] on button "Withdraw 15 Application(s)" at bounding box center [983, 450] width 190 height 30
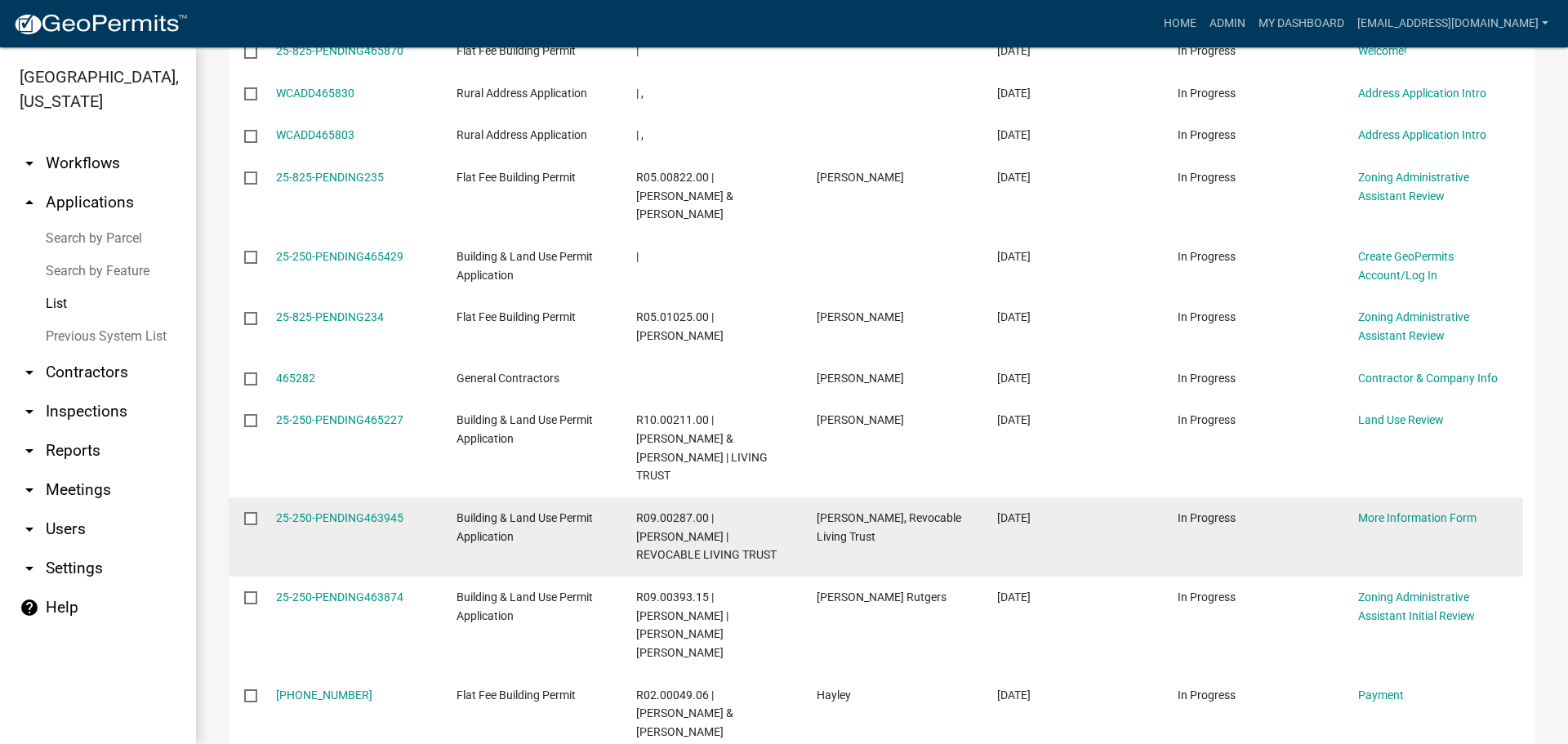
scroll to position [245, 0]
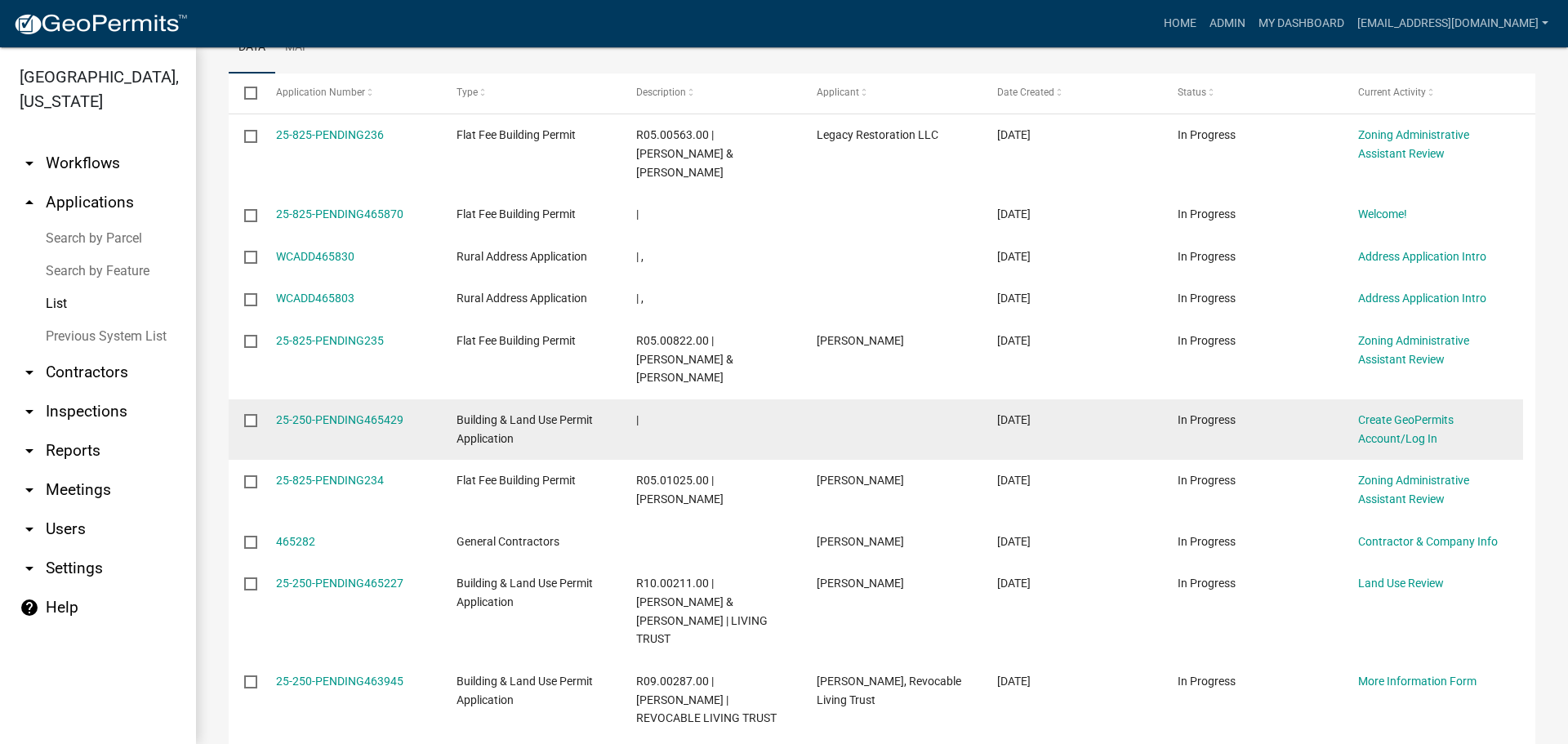
click at [245, 414] on input "checkbox" at bounding box center [250, 419] width 11 height 11
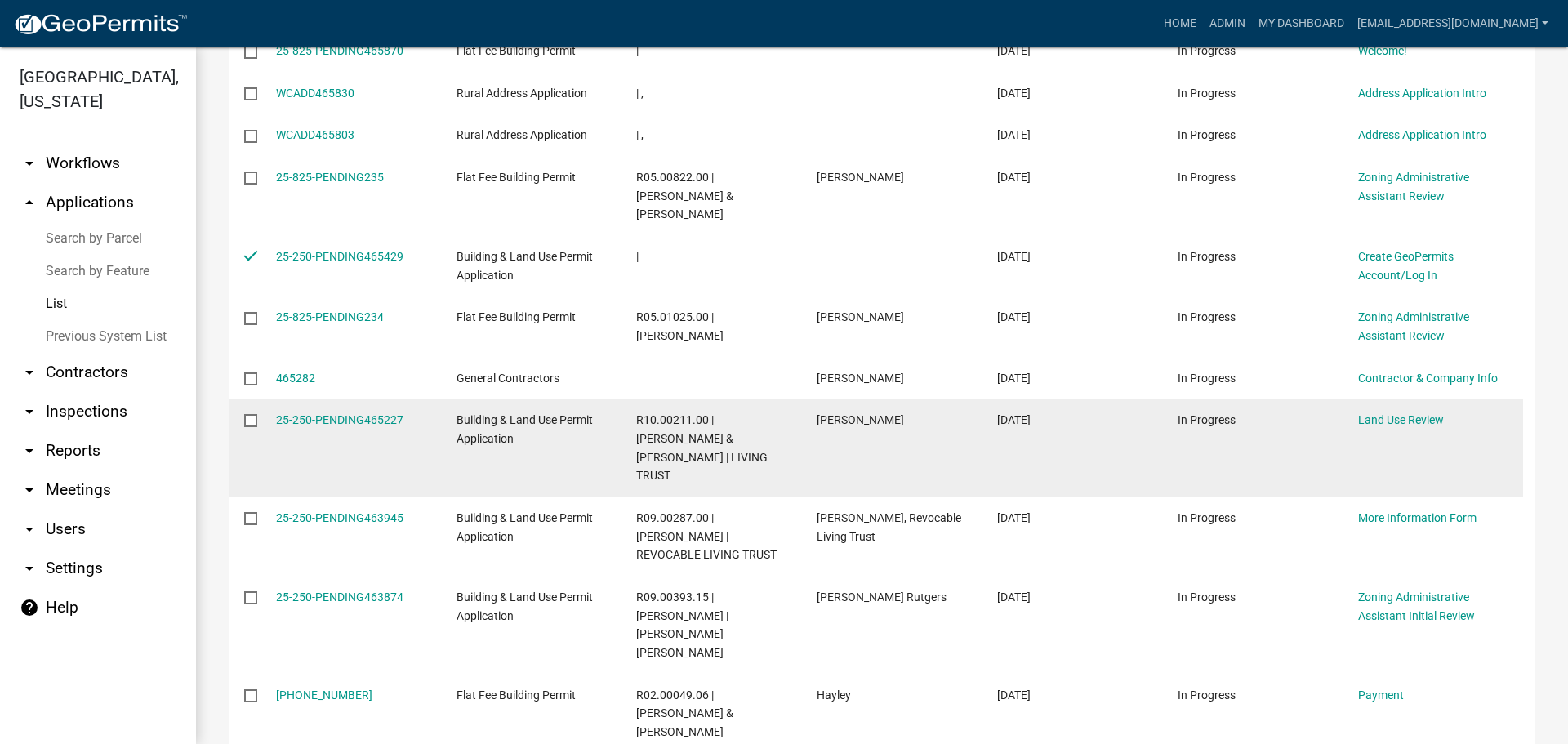
scroll to position [0, 0]
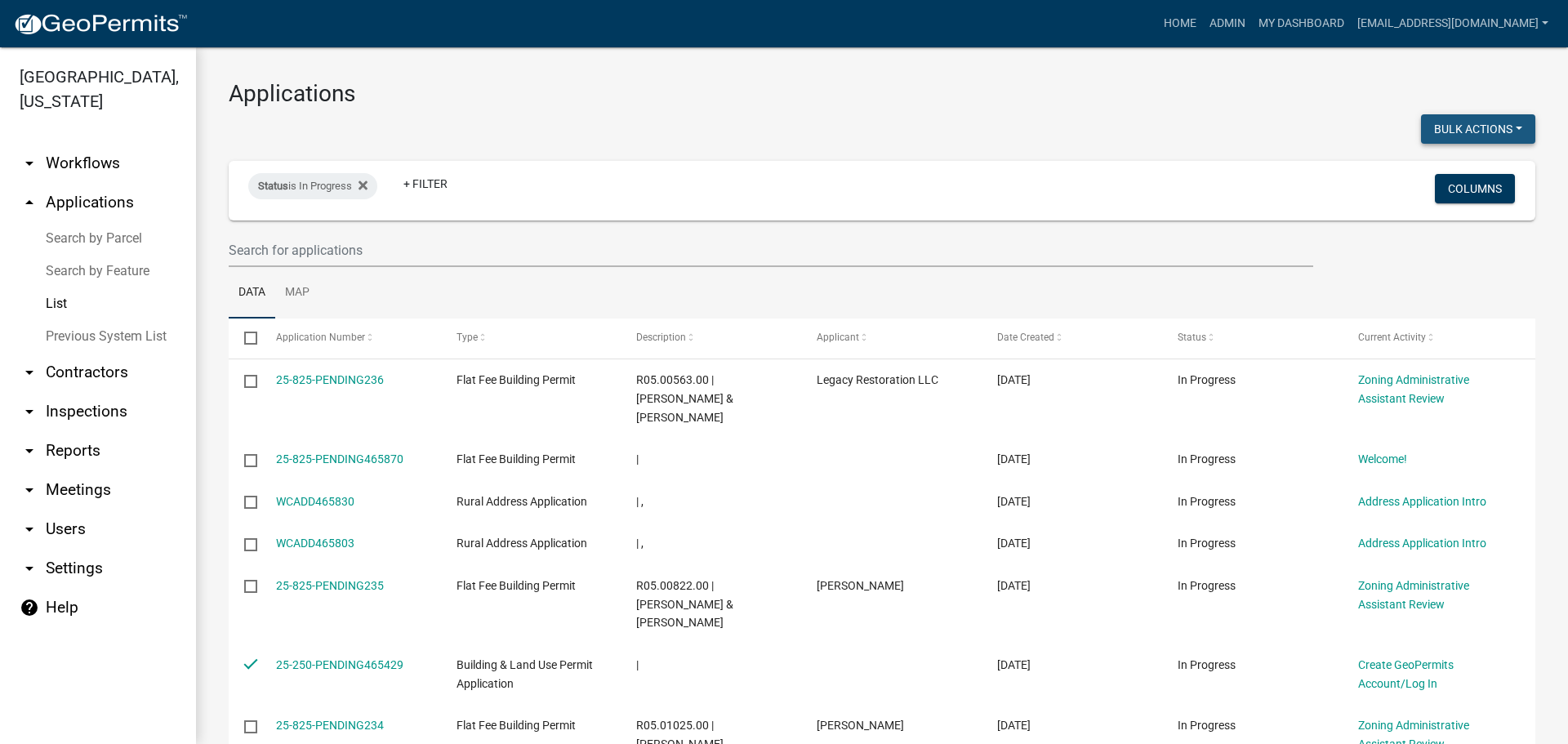
click at [1470, 125] on button "Bulk Actions" at bounding box center [1478, 129] width 115 height 30
click at [1446, 291] on button "Withdraw" at bounding box center [1469, 289] width 131 height 39
checkbox input "false"
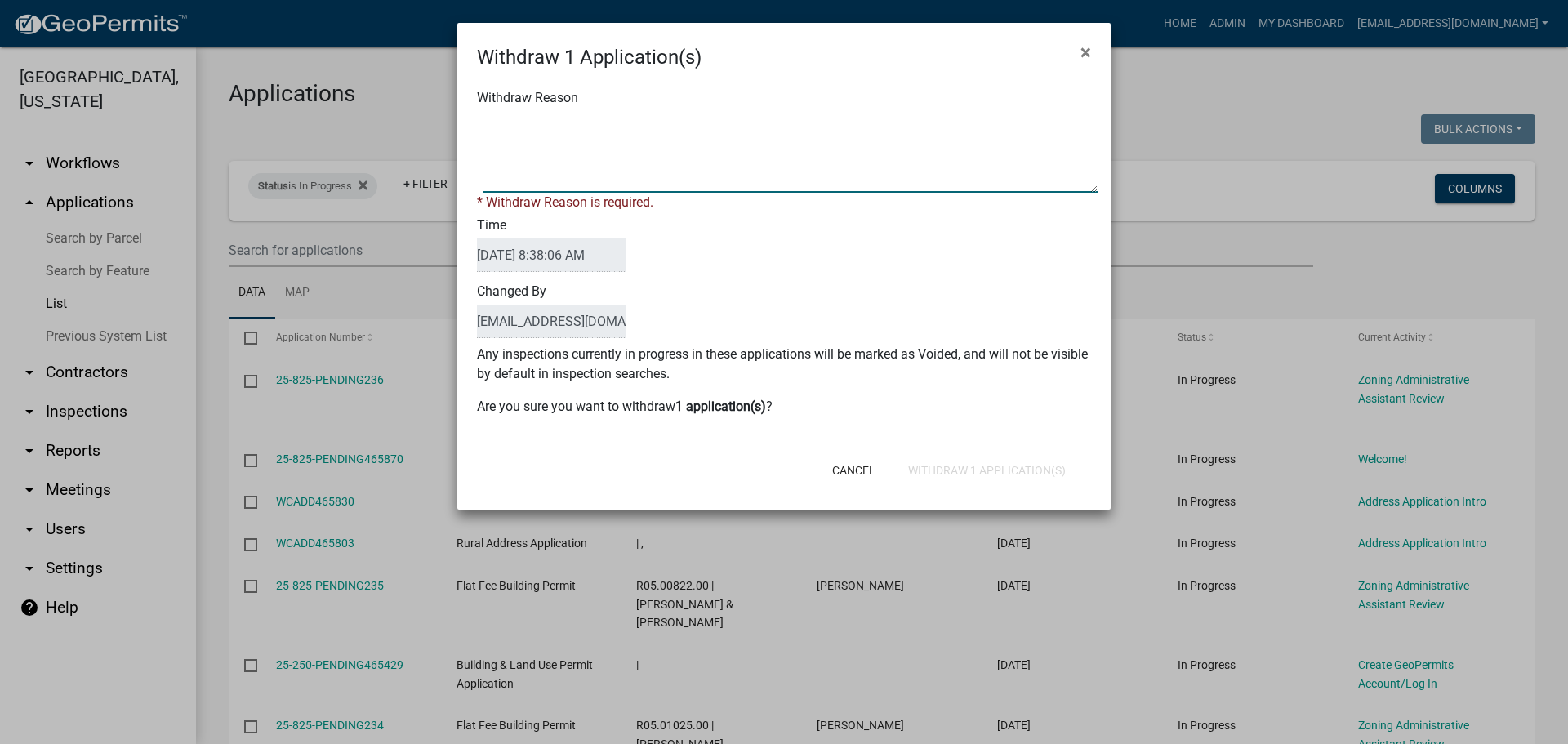
drag, startPoint x: 591, startPoint y: 142, endPoint x: 606, endPoint y: 135, distance: 16.6
click at [601, 139] on textarea "Withdraw Reason" at bounding box center [791, 151] width 614 height 81
type textarea "Application Abandoned"
click at [810, 289] on div "Changed By [EMAIL_ADDRESS][DOMAIN_NAME]" at bounding box center [784, 312] width 638 height 66
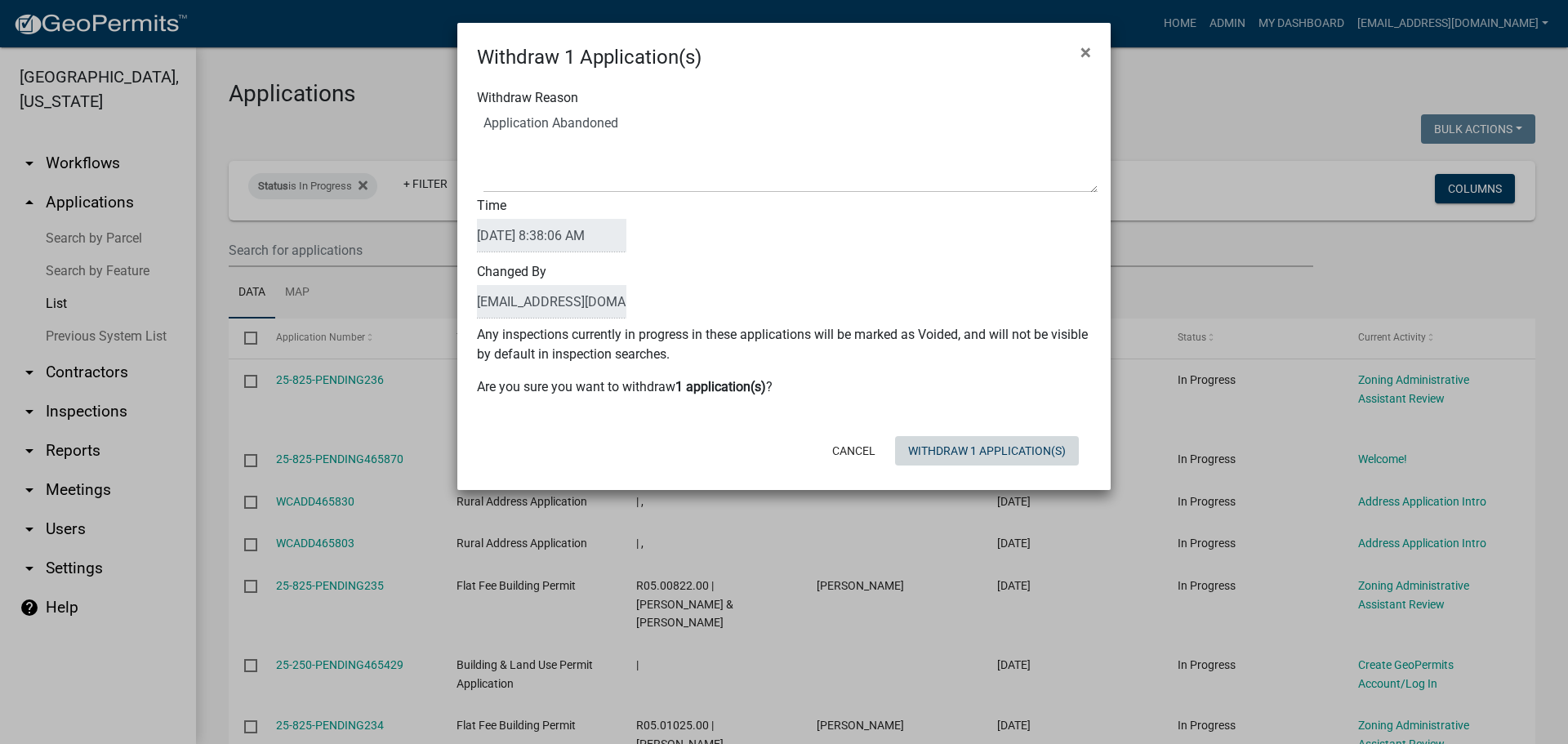
click at [944, 456] on button "Withdraw 1 Application(s)" at bounding box center [986, 450] width 184 height 30
